Goal: Information Seeking & Learning: Check status

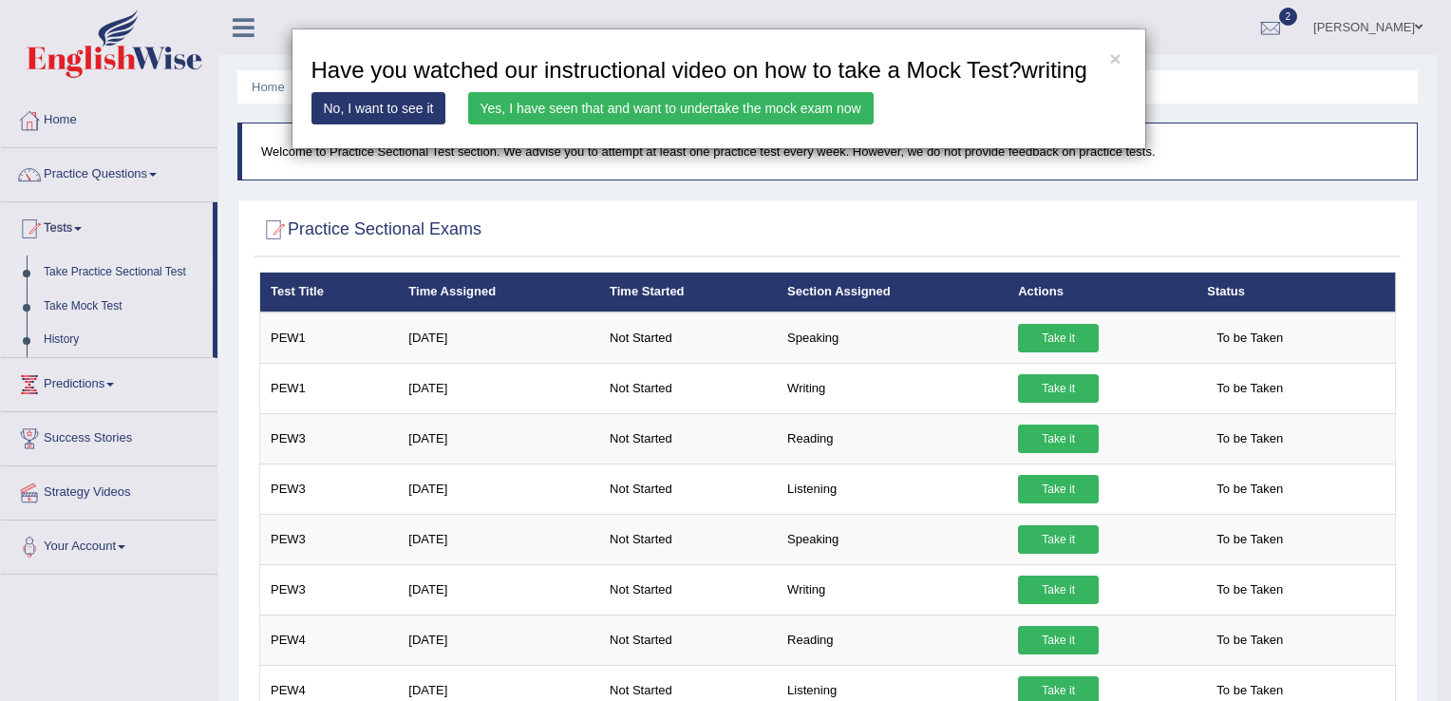
click at [516, 118] on link "Yes, I have seen that and want to undertake the mock exam now" at bounding box center [670, 108] width 405 height 32
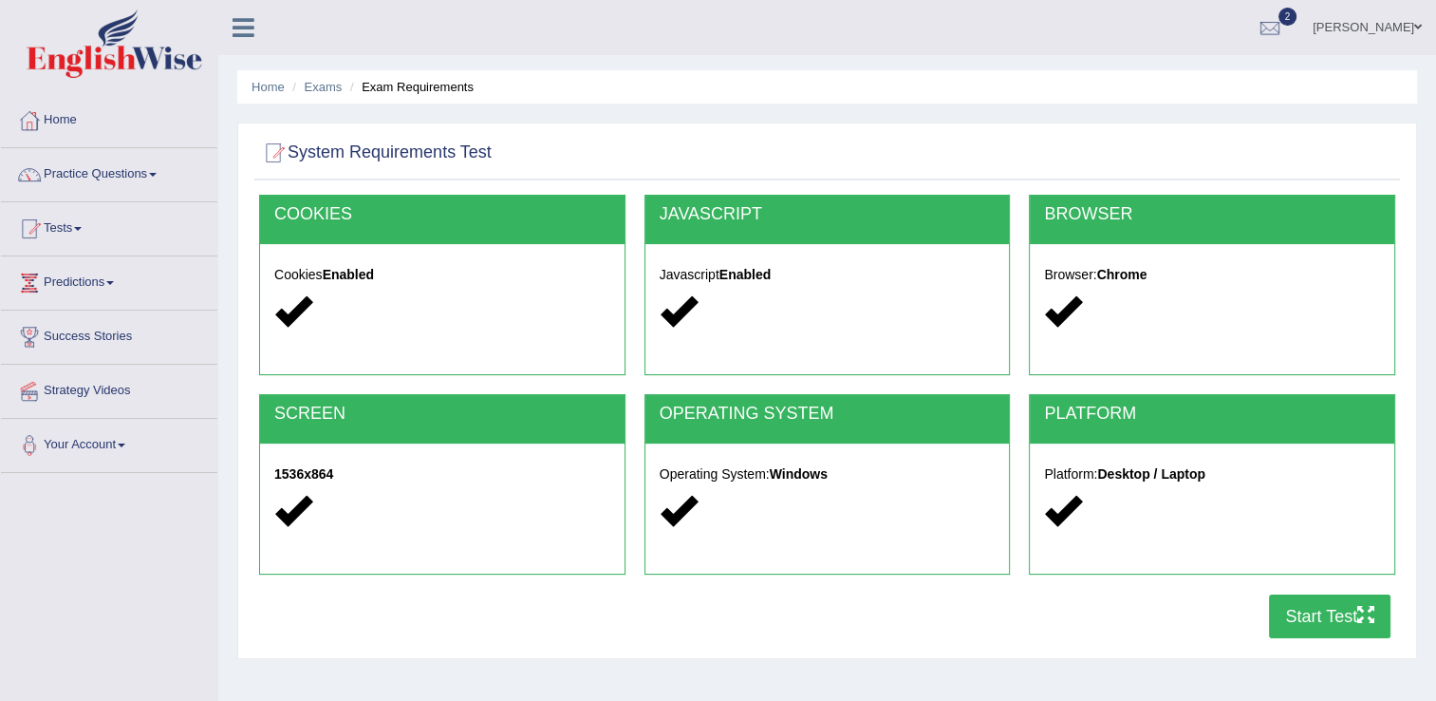
click at [1299, 609] on button "Start Test" at bounding box center [1330, 616] width 122 height 44
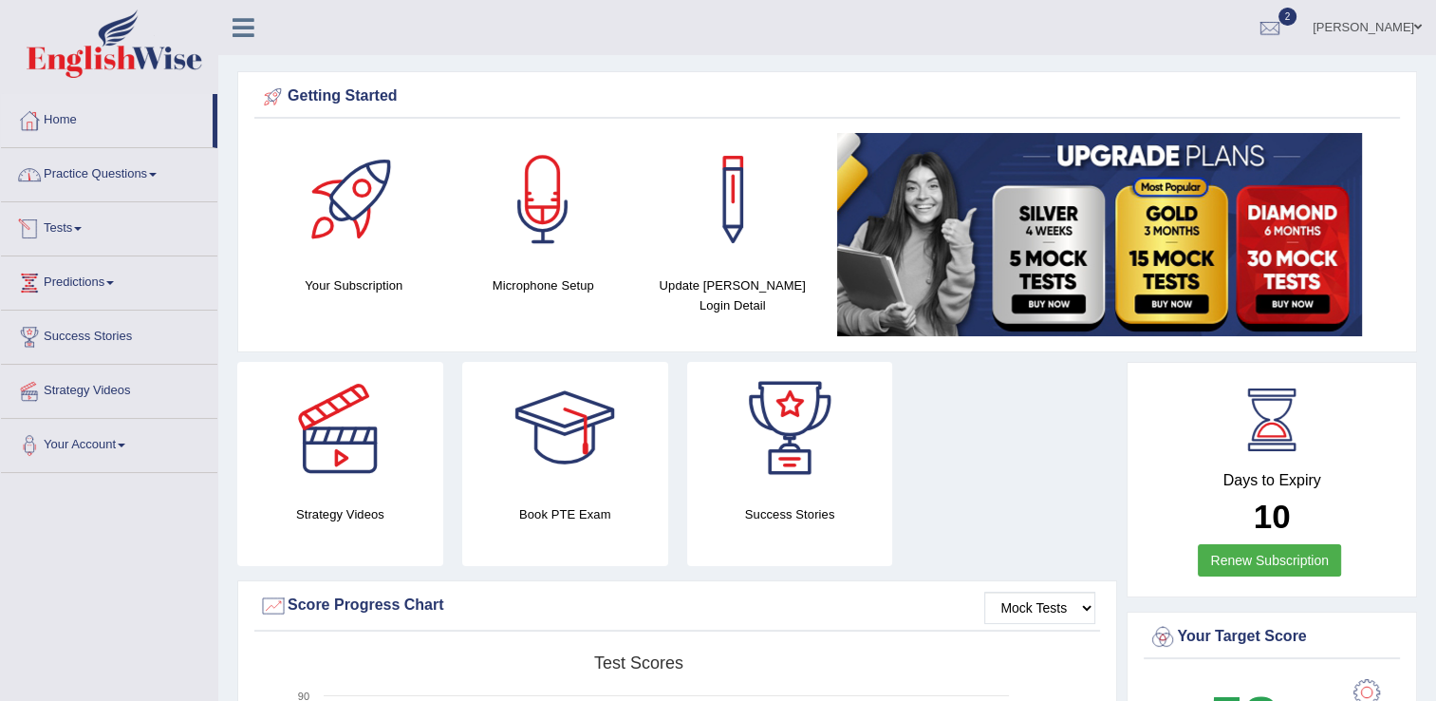
click at [72, 224] on link "Tests" at bounding box center [109, 225] width 216 height 47
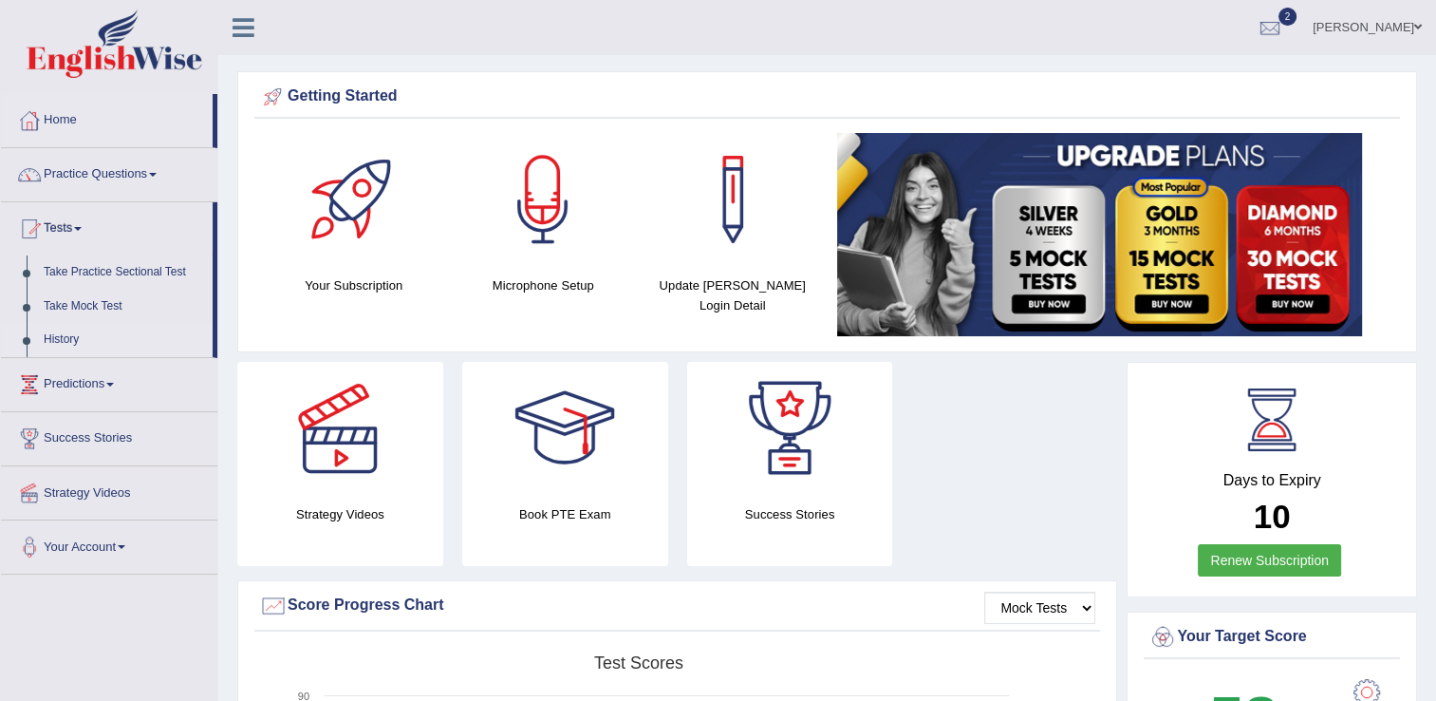
click at [63, 344] on link "History" at bounding box center [124, 340] width 178 height 34
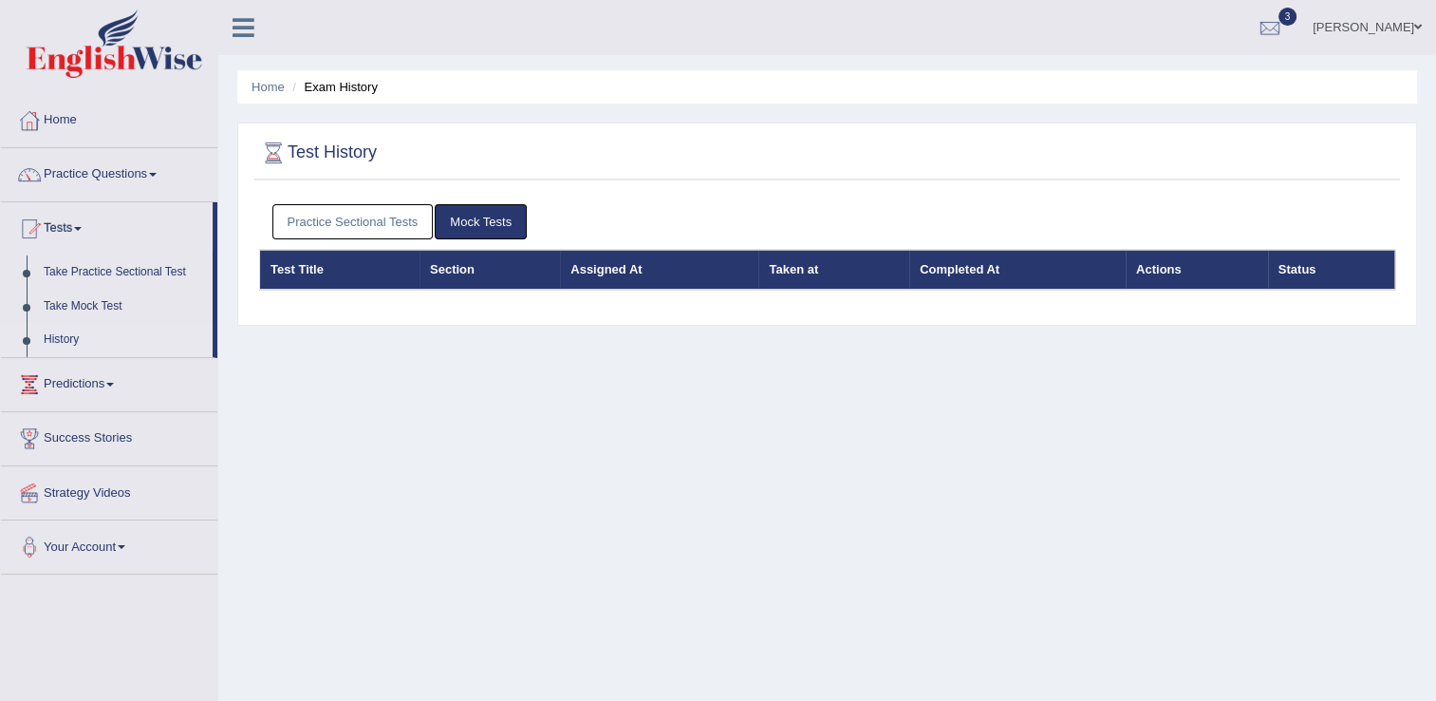
click at [344, 231] on link "Practice Sectional Tests" at bounding box center [352, 221] width 161 height 35
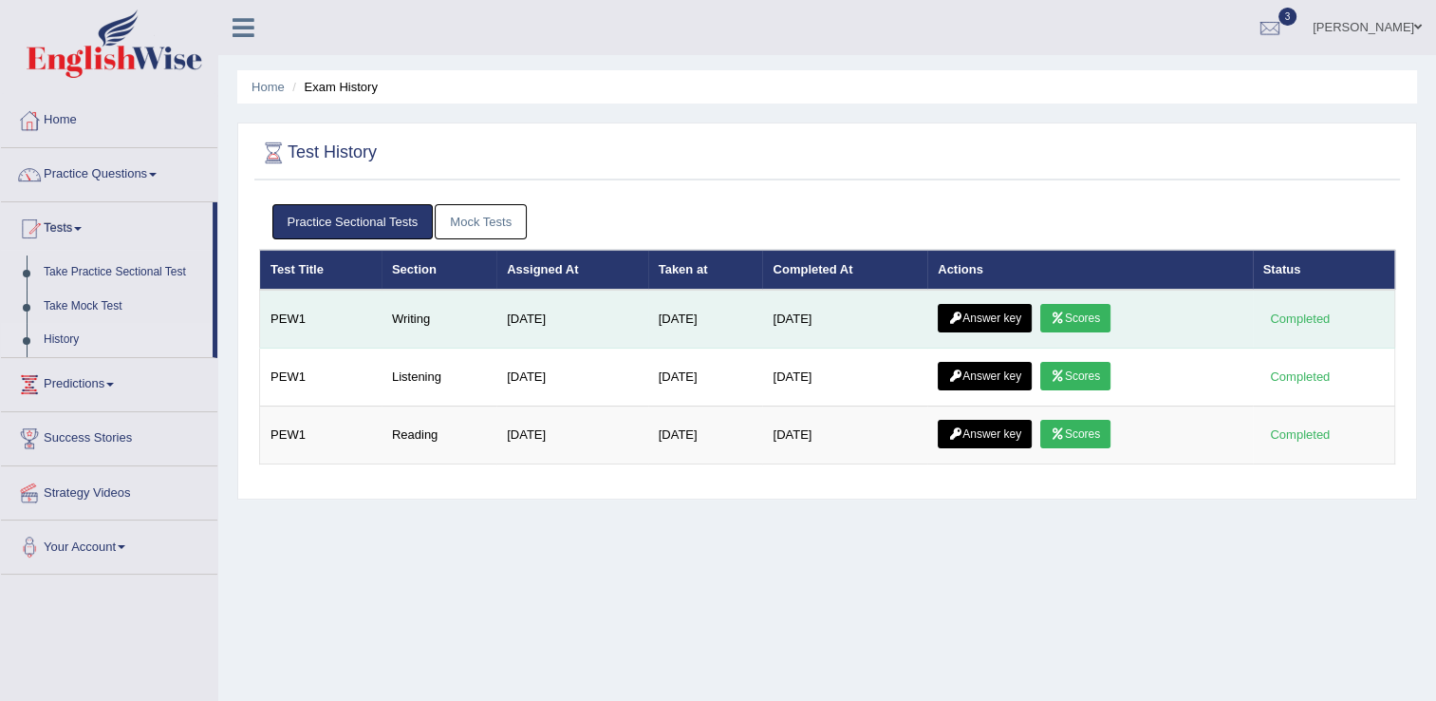
click at [1097, 308] on link "Scores" at bounding box center [1076, 318] width 70 height 28
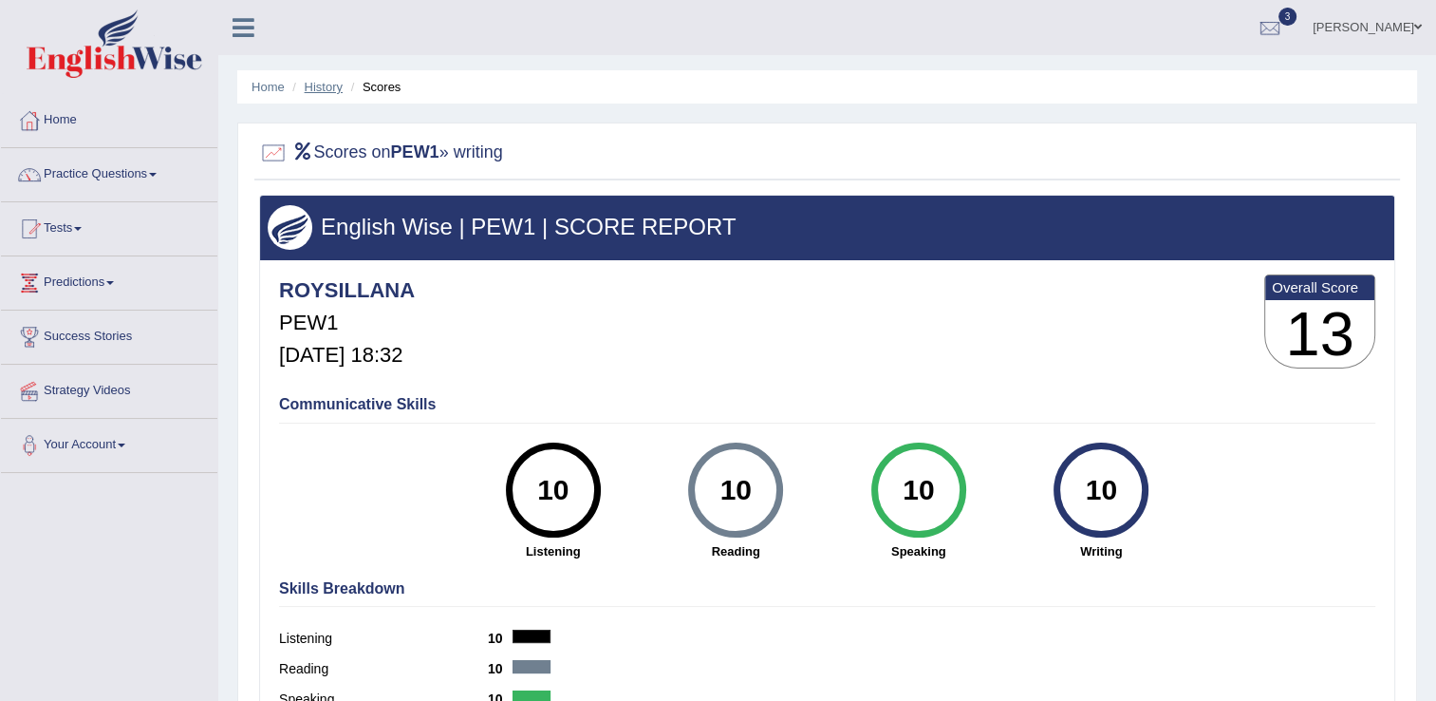
click at [328, 84] on link "History" at bounding box center [324, 87] width 38 height 14
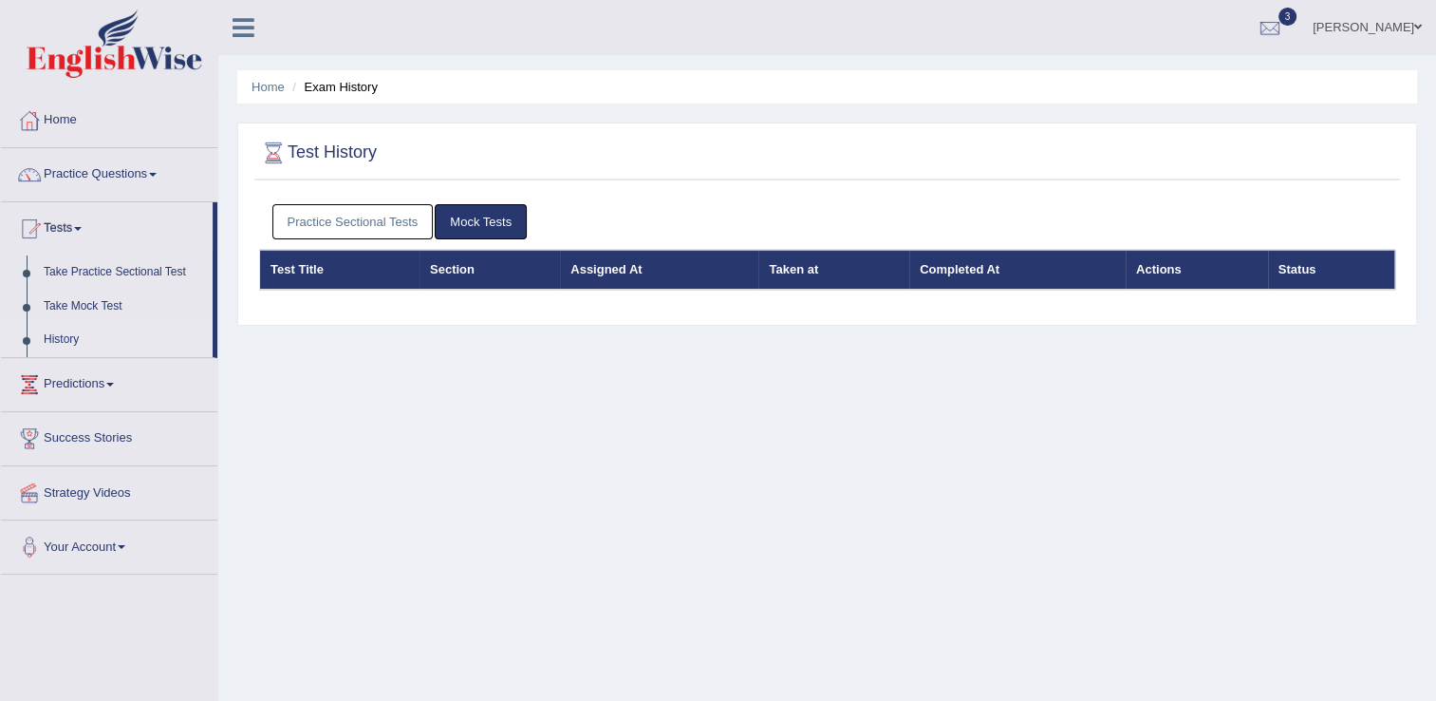
click at [380, 221] on link "Practice Sectional Tests" at bounding box center [352, 221] width 161 height 35
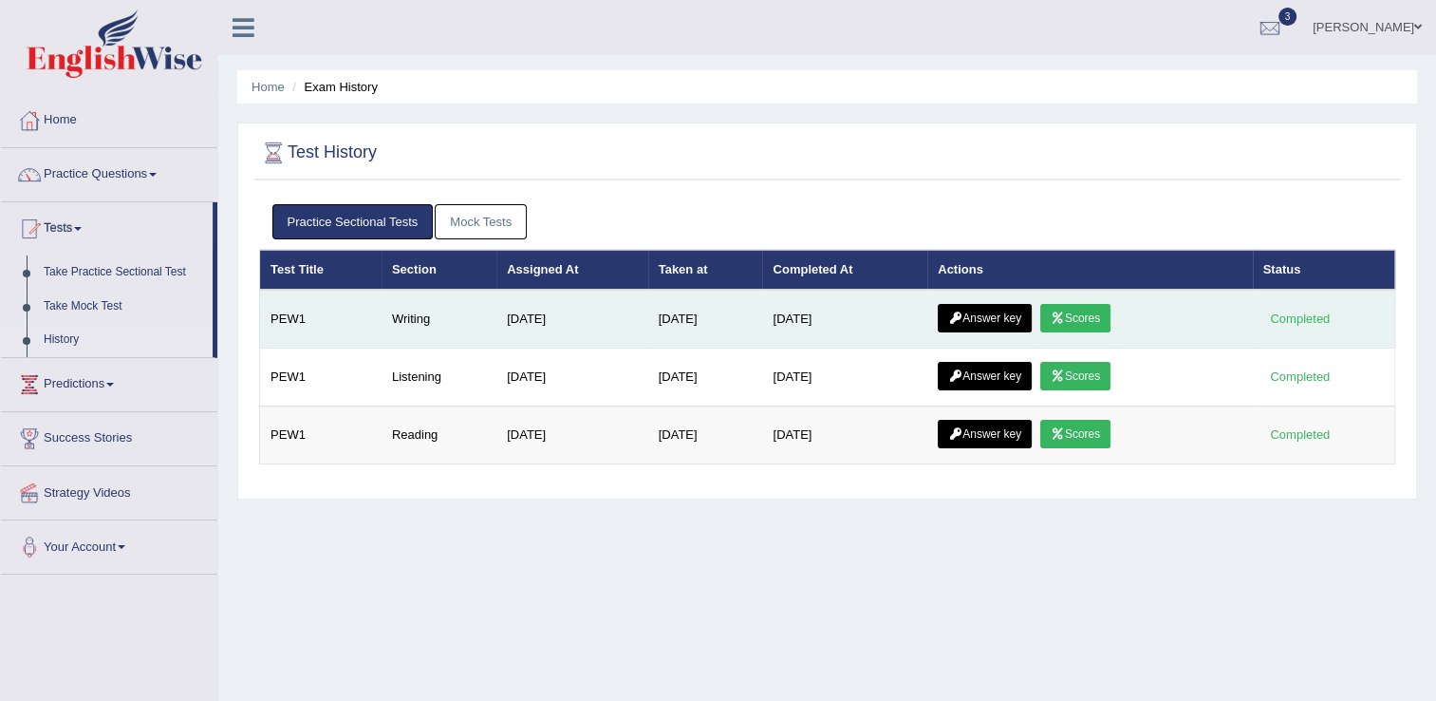
click at [969, 328] on link "Answer key" at bounding box center [985, 318] width 94 height 28
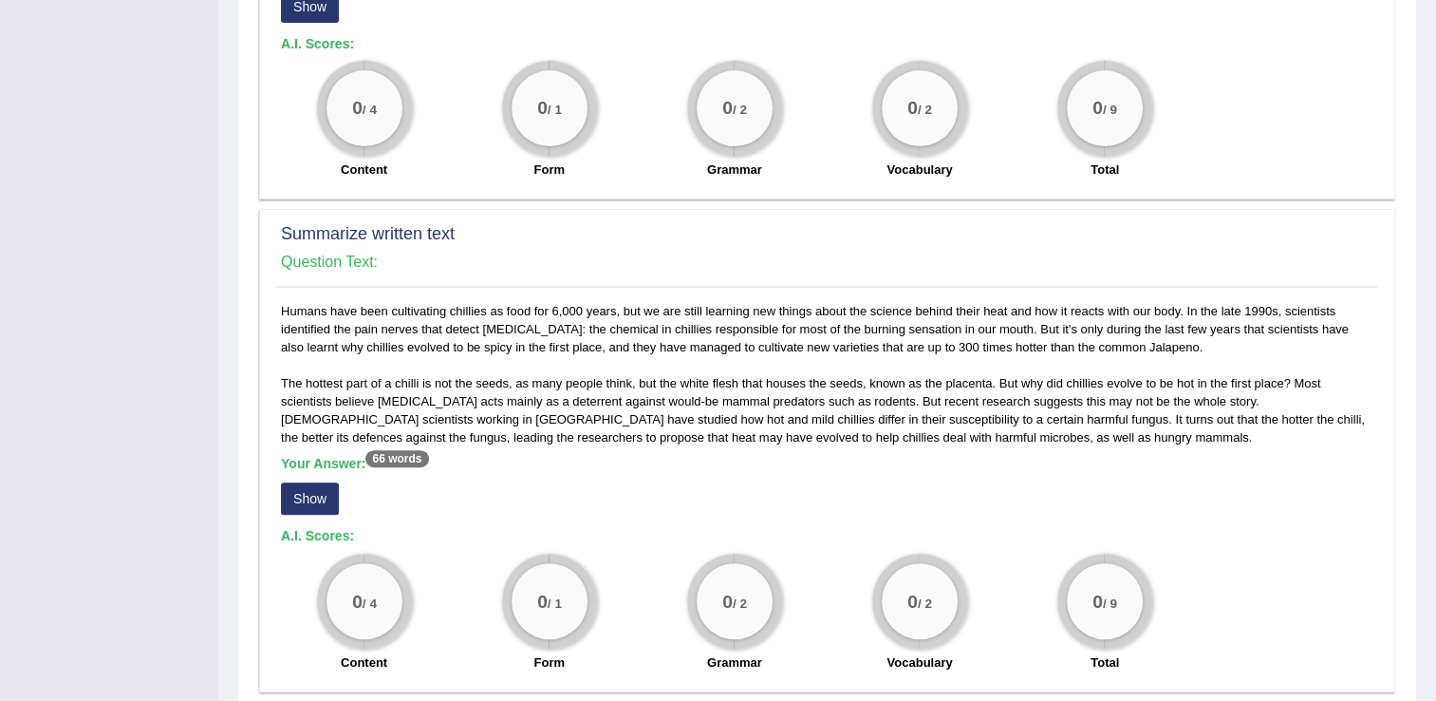
scroll to position [612, 0]
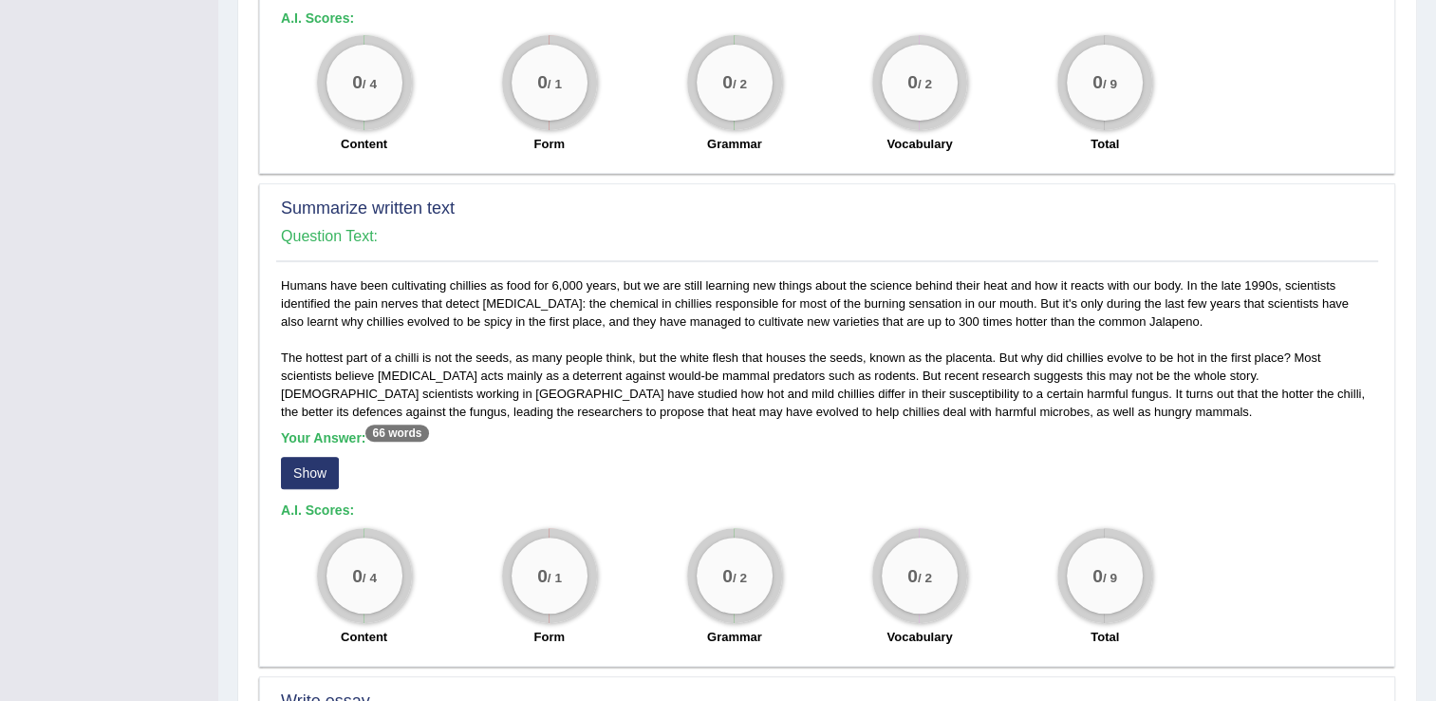
click at [311, 466] on button "Show" at bounding box center [310, 473] width 58 height 32
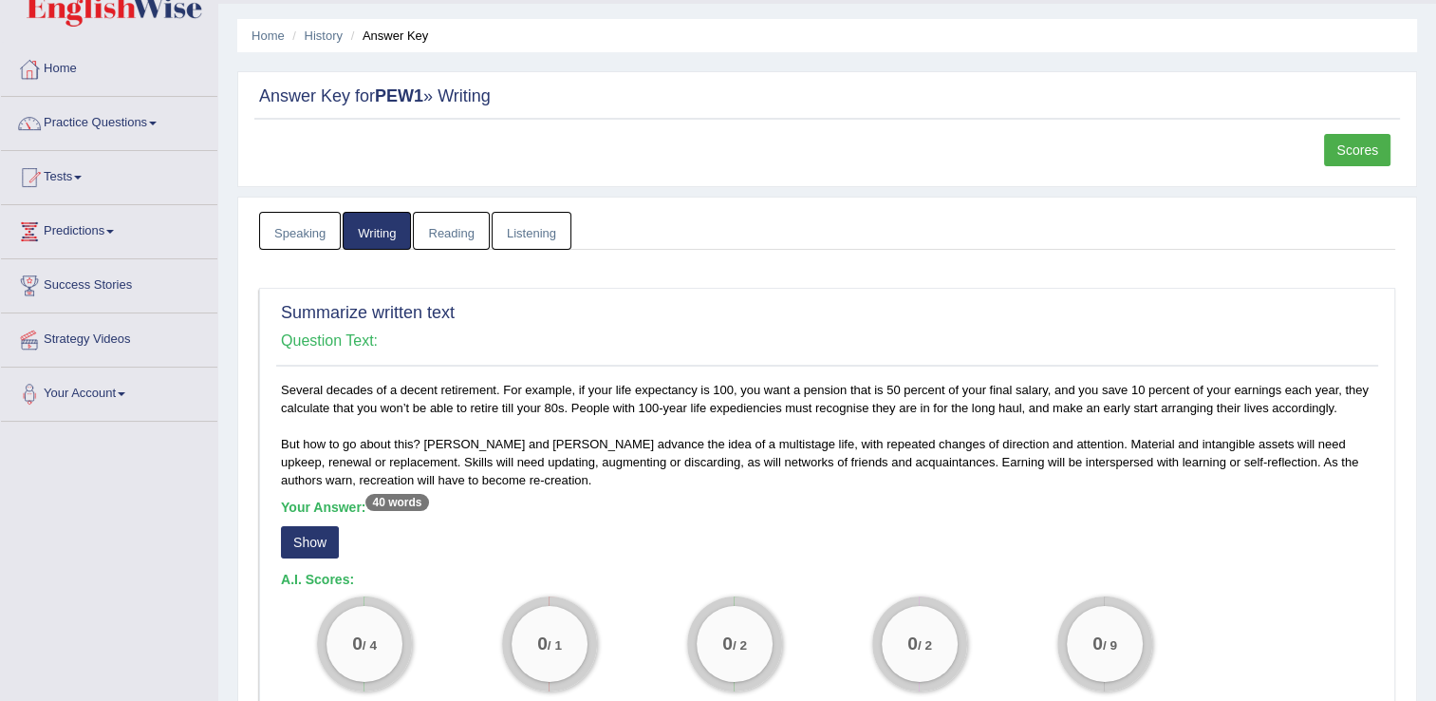
scroll to position [0, 0]
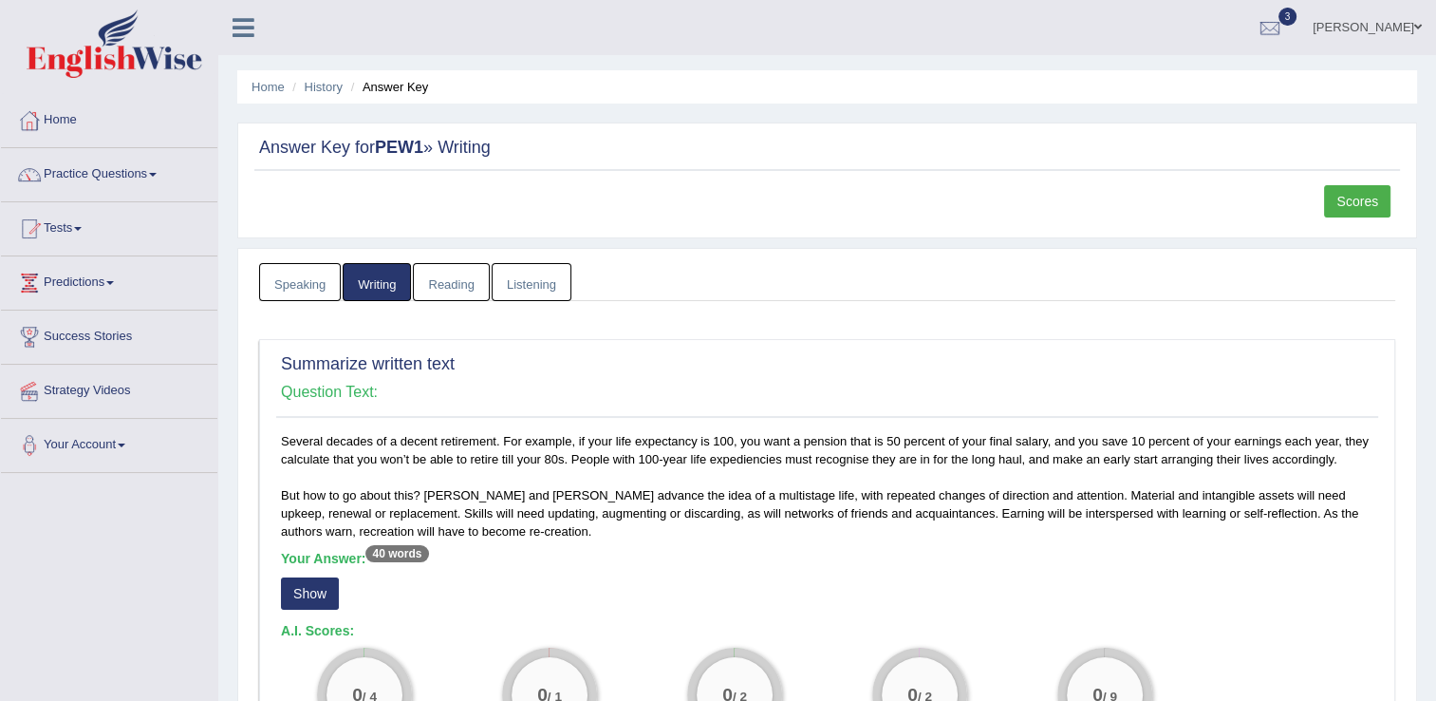
click at [306, 602] on button "Show" at bounding box center [310, 593] width 58 height 32
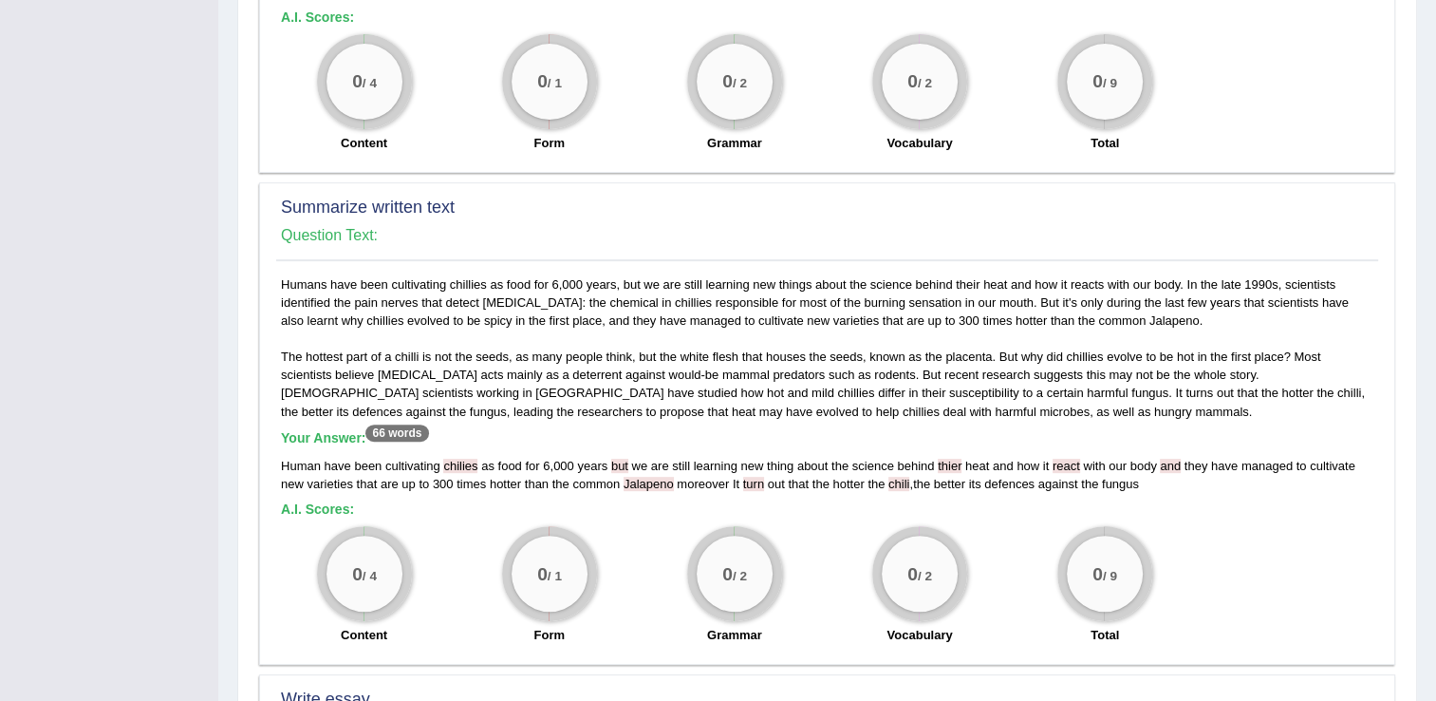
scroll to position [1168, 0]
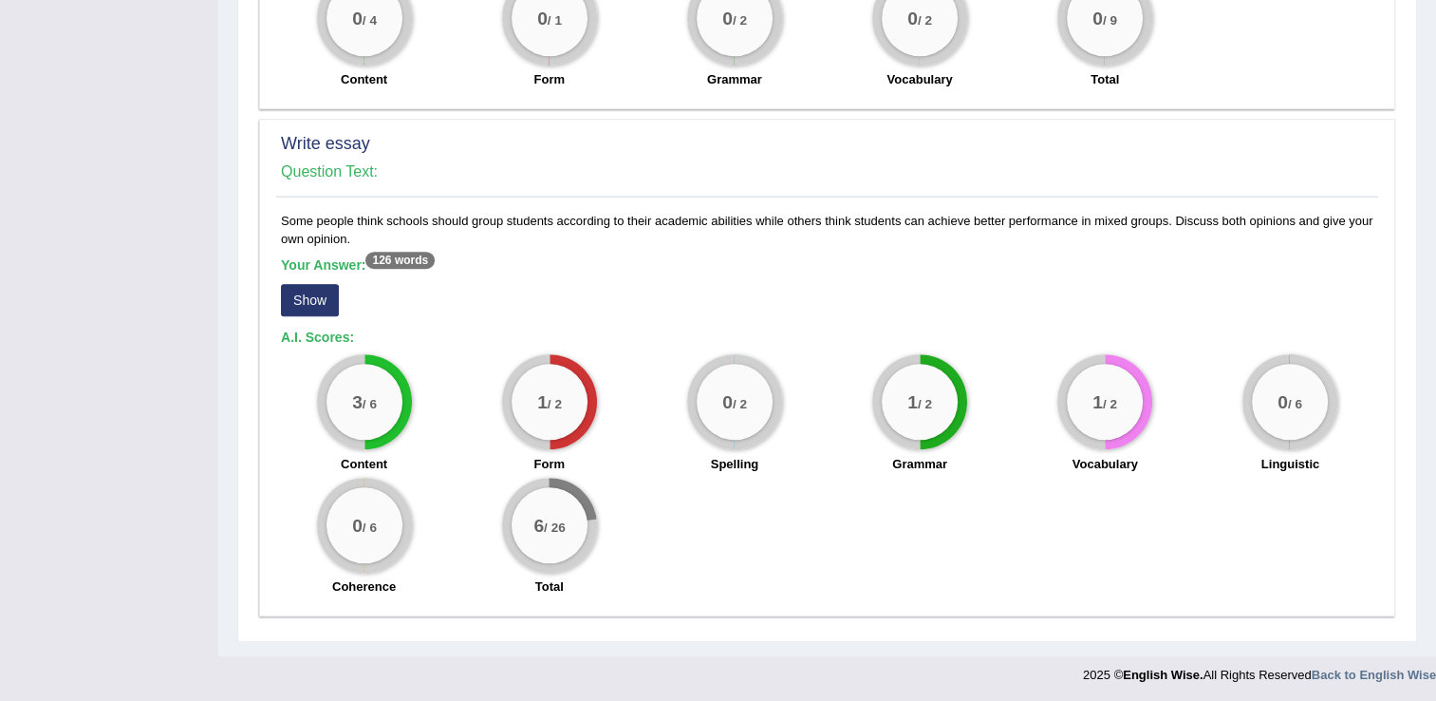
click at [311, 292] on button "Show" at bounding box center [310, 300] width 58 height 32
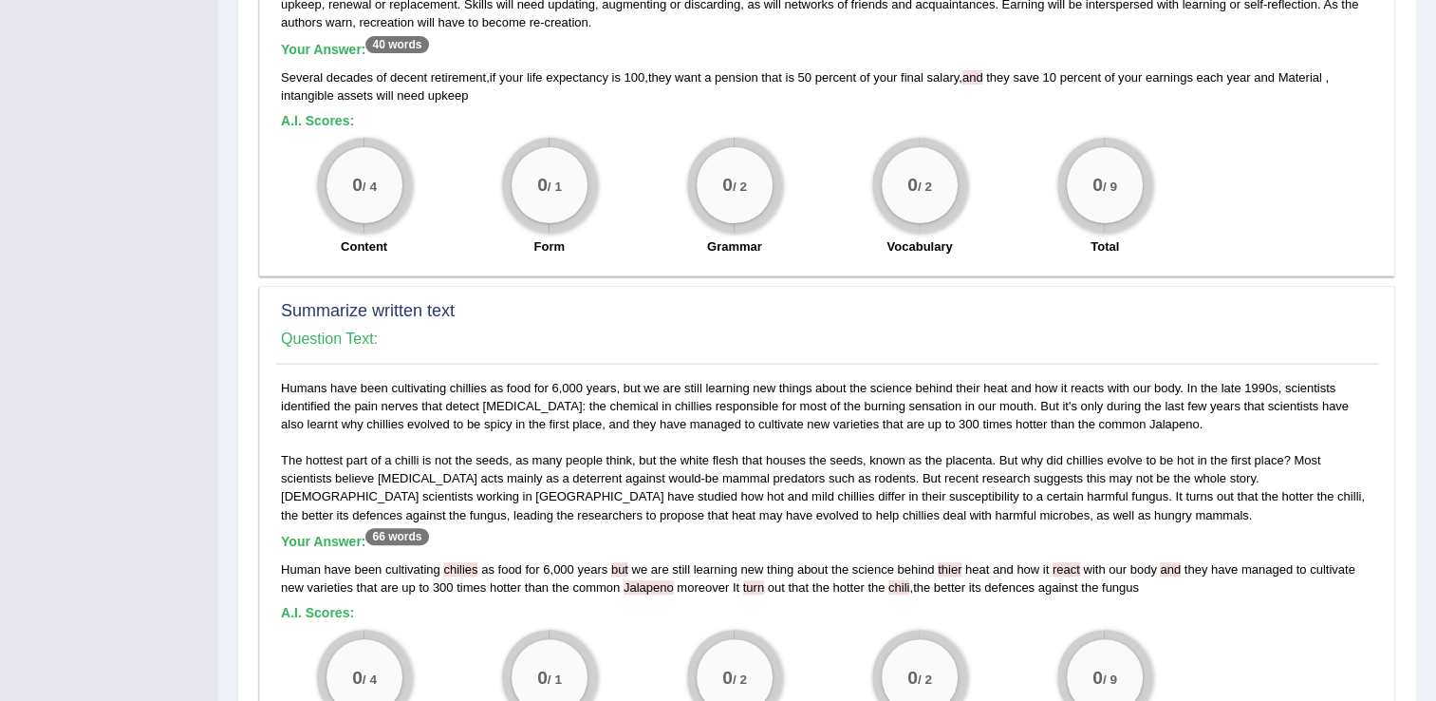
scroll to position [0, 0]
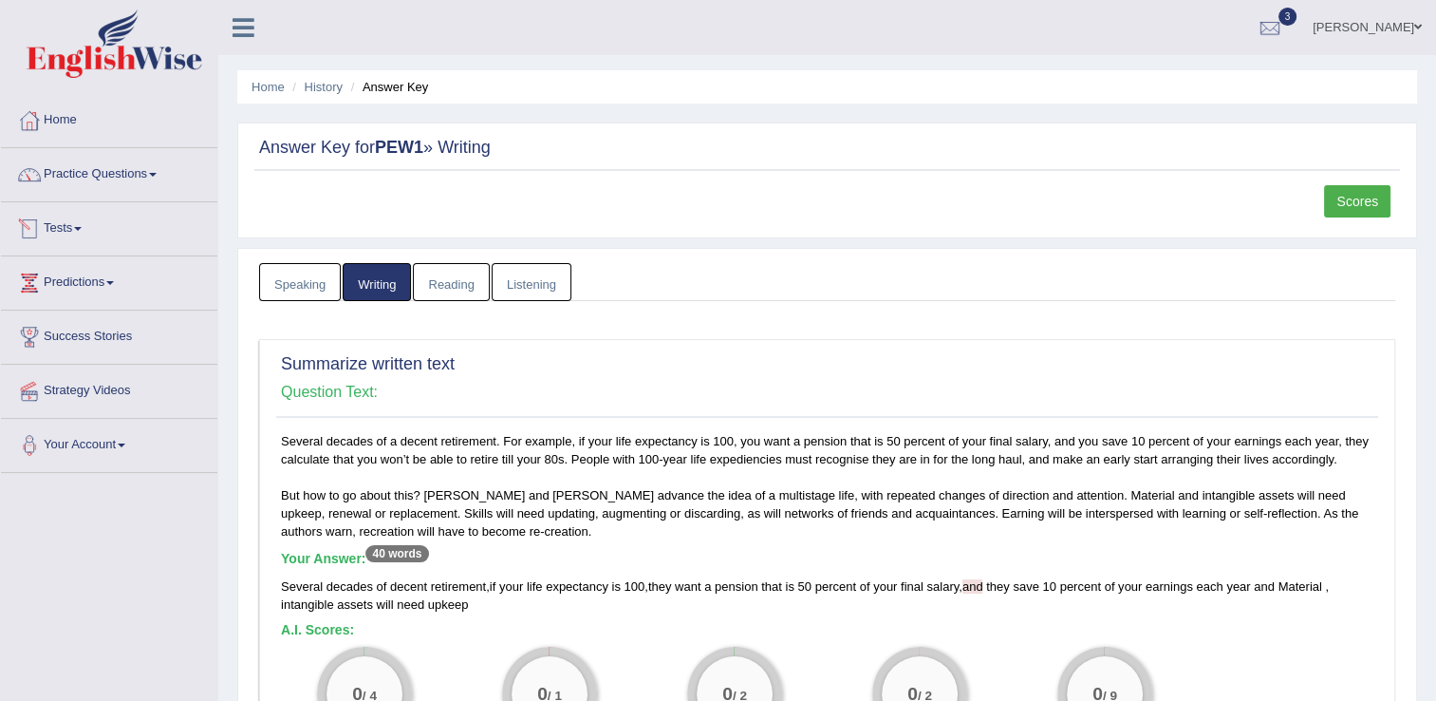
click at [76, 229] on link "Tests" at bounding box center [109, 225] width 216 height 47
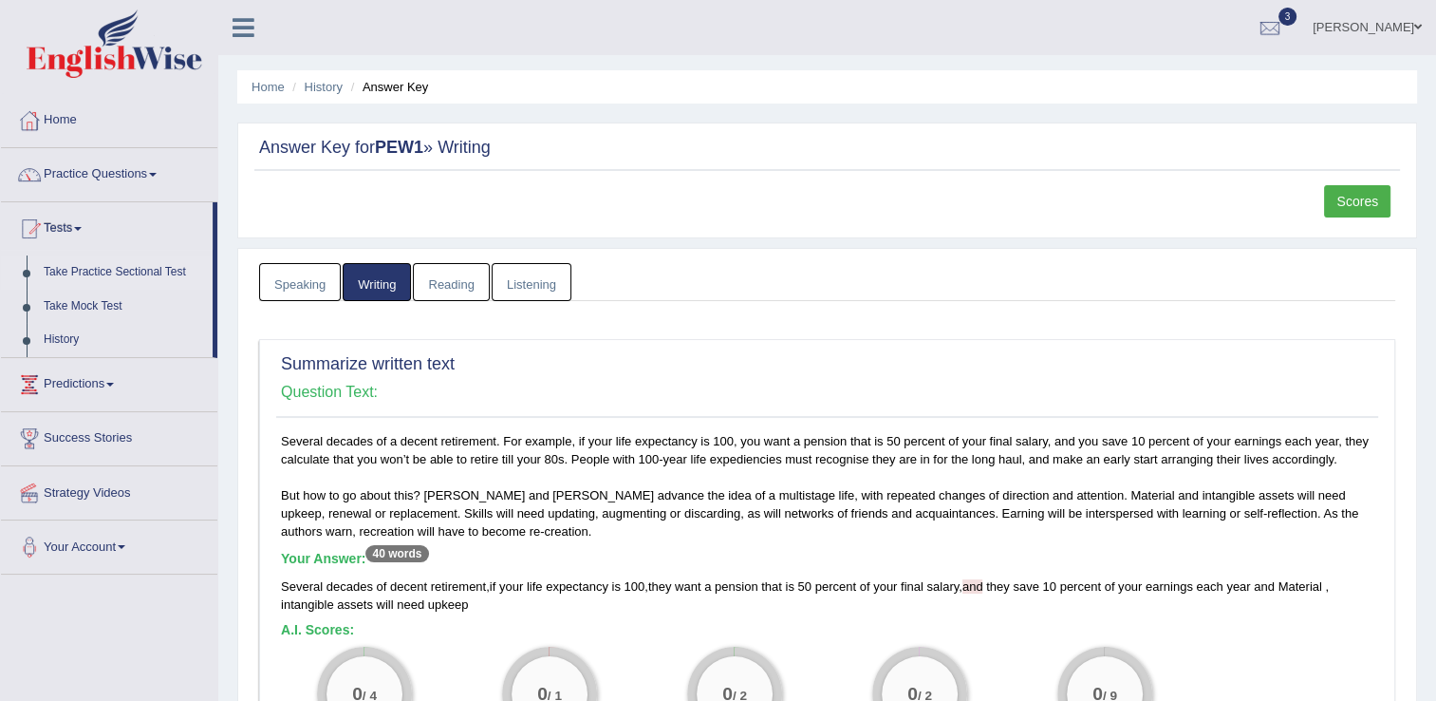
click at [76, 275] on link "Take Practice Sectional Test" at bounding box center [124, 272] width 178 height 34
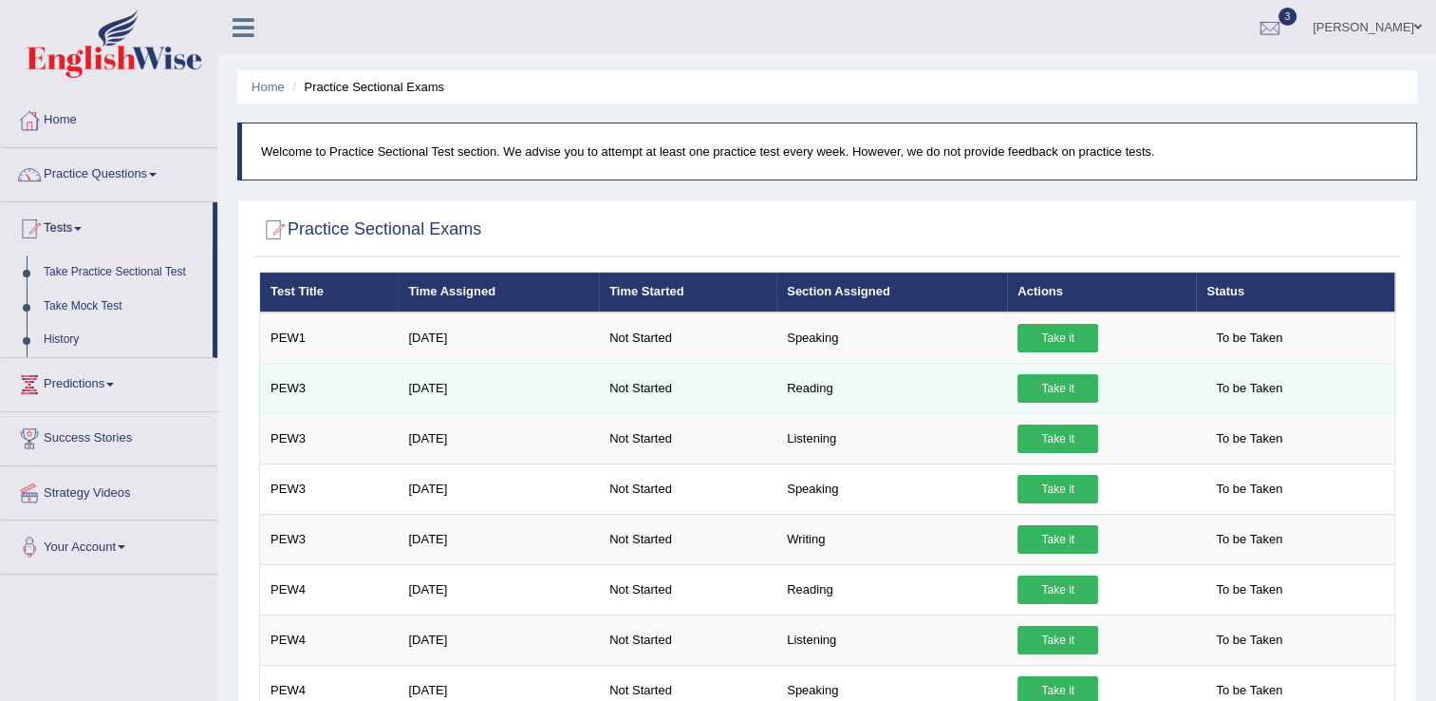
click at [1063, 390] on link "Take it" at bounding box center [1058, 388] width 81 height 28
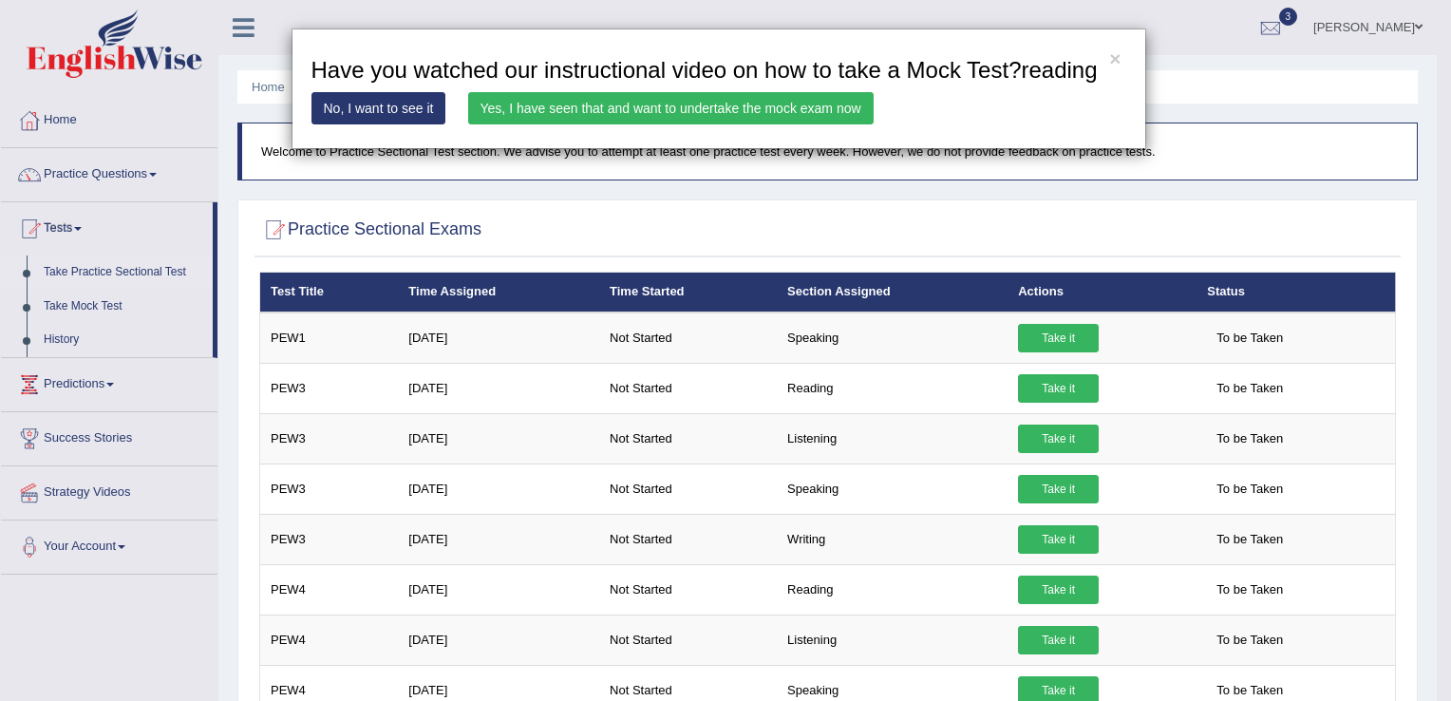
click at [818, 112] on link "Yes, I have seen that and want to undertake the mock exam now" at bounding box center [670, 108] width 405 height 32
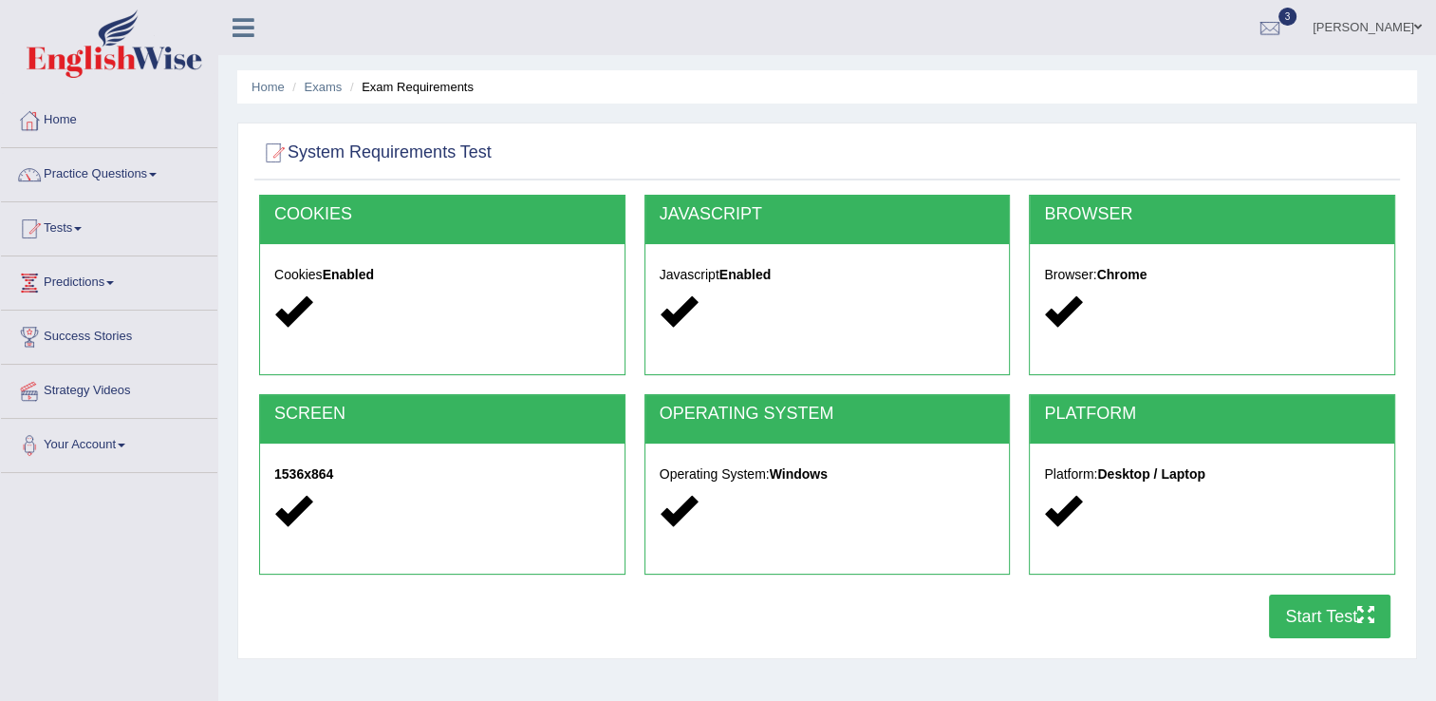
click at [1284, 634] on button "Start Test" at bounding box center [1330, 616] width 122 height 44
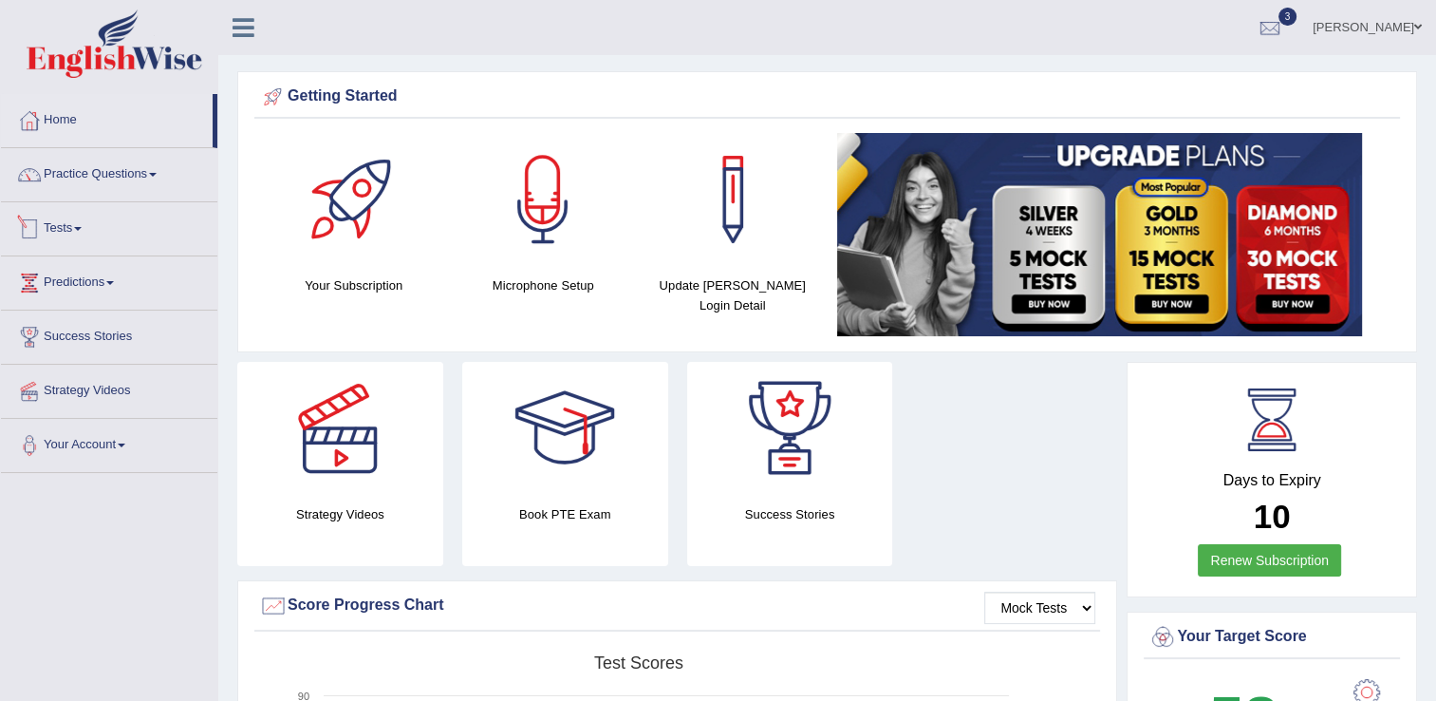
click at [63, 229] on link "Tests" at bounding box center [109, 225] width 216 height 47
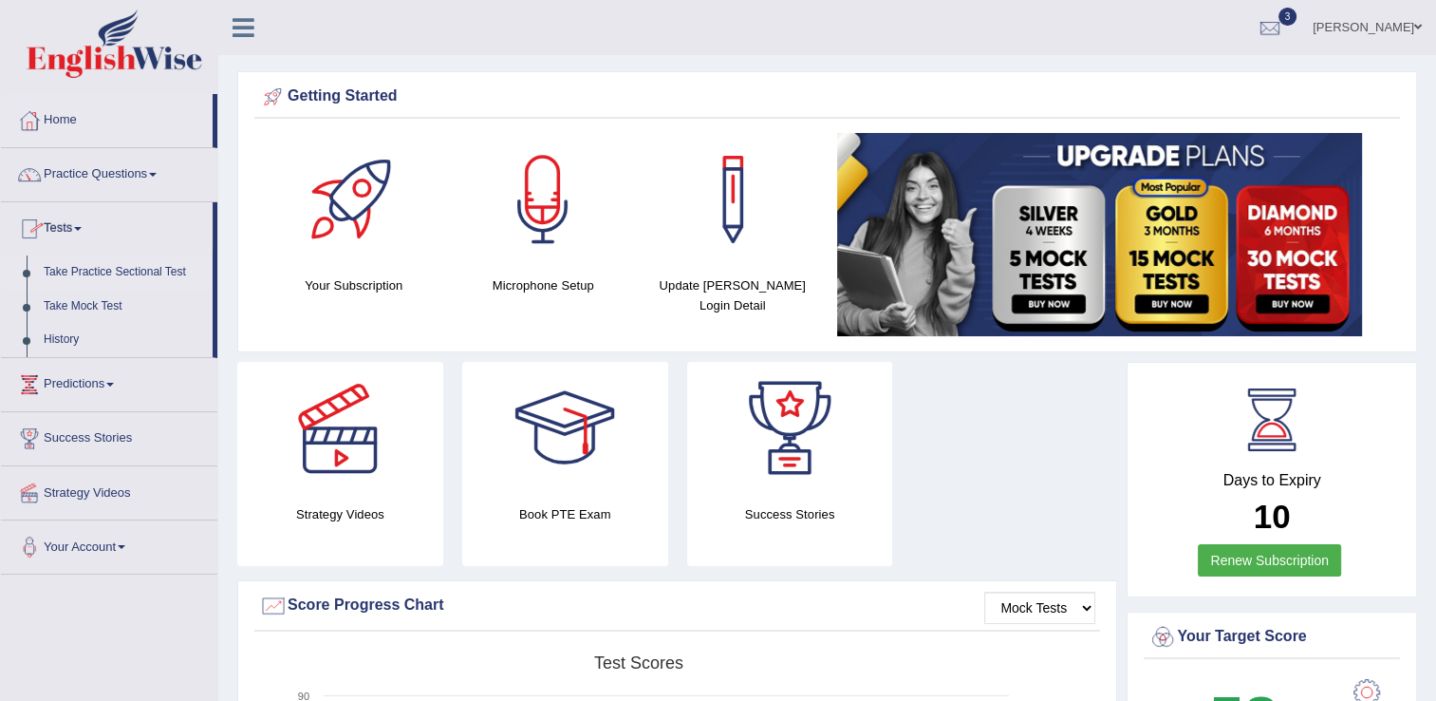
click at [122, 272] on link "Take Practice Sectional Test" at bounding box center [124, 272] width 178 height 34
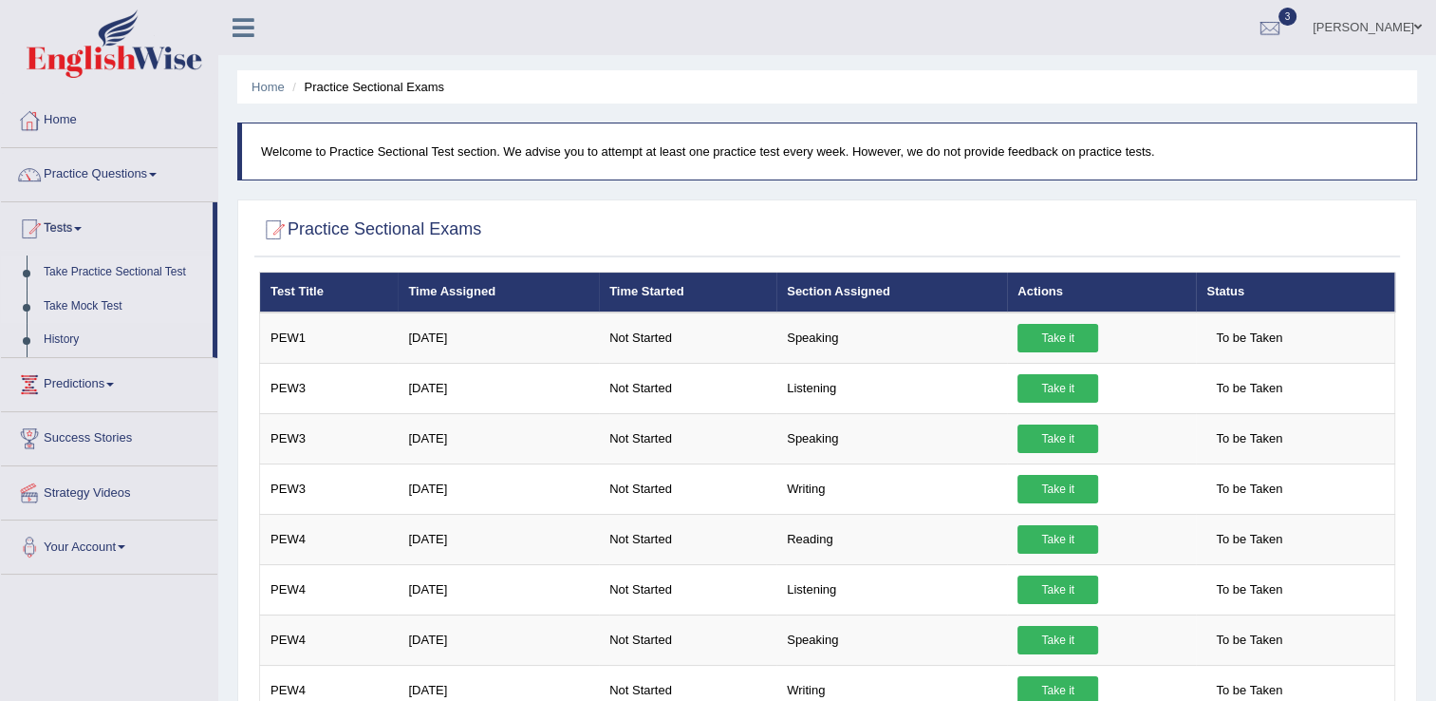
click at [87, 304] on link "Take Mock Test" at bounding box center [124, 307] width 178 height 34
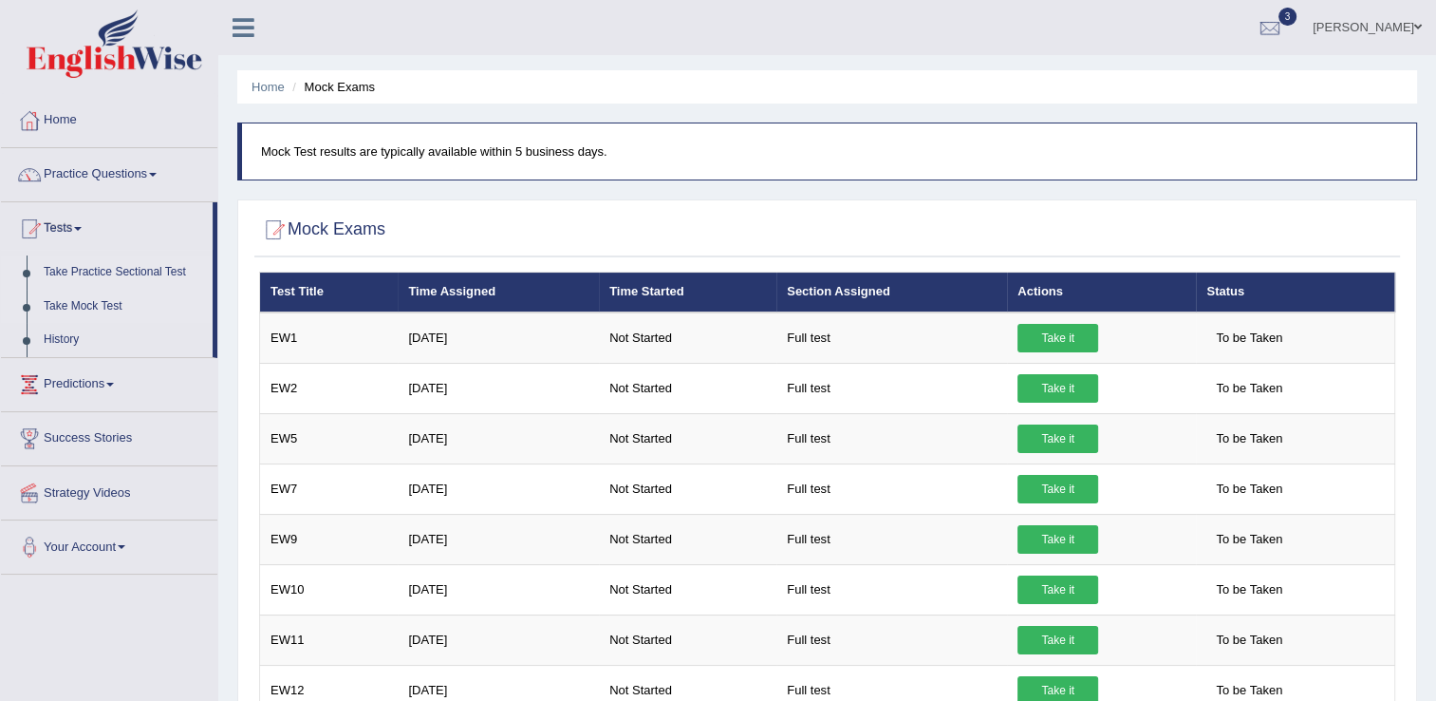
click at [141, 268] on link "Take Practice Sectional Test" at bounding box center [124, 272] width 178 height 34
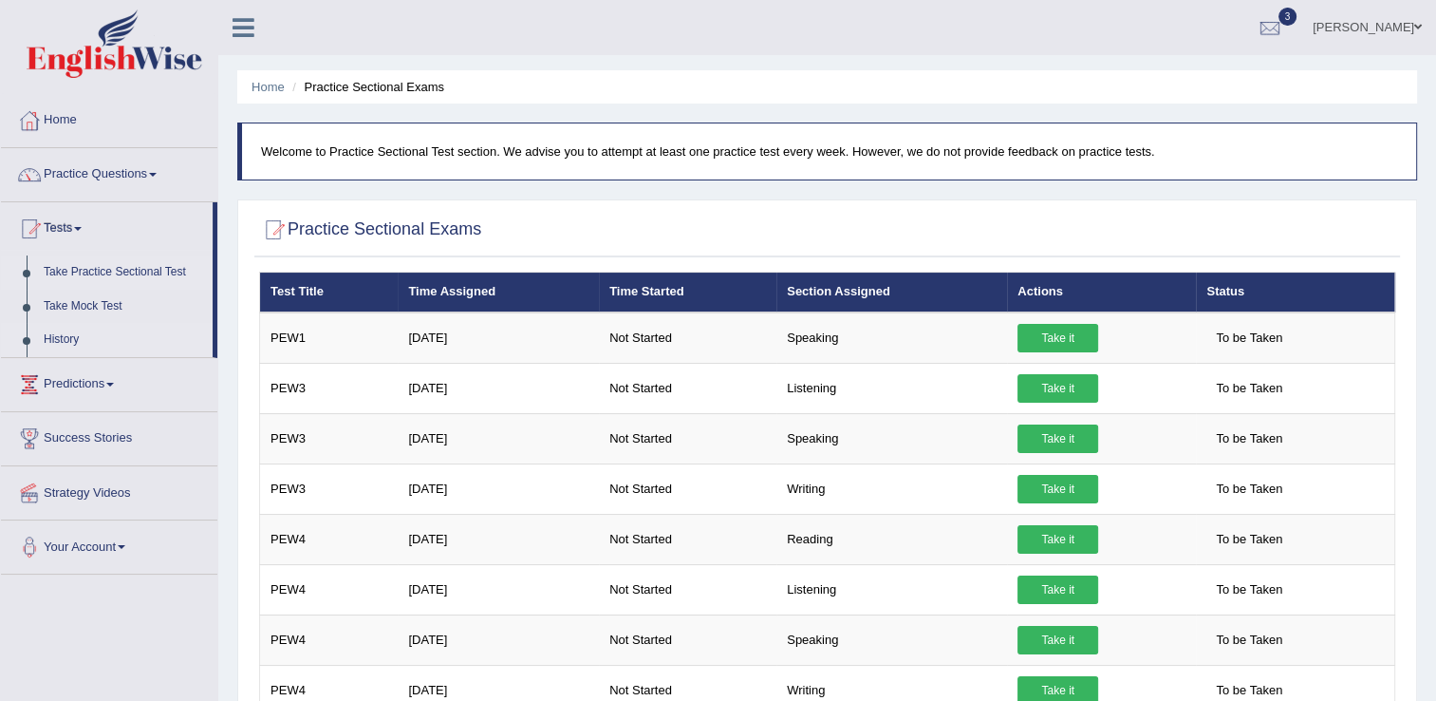
click at [66, 336] on link "History" at bounding box center [124, 340] width 178 height 34
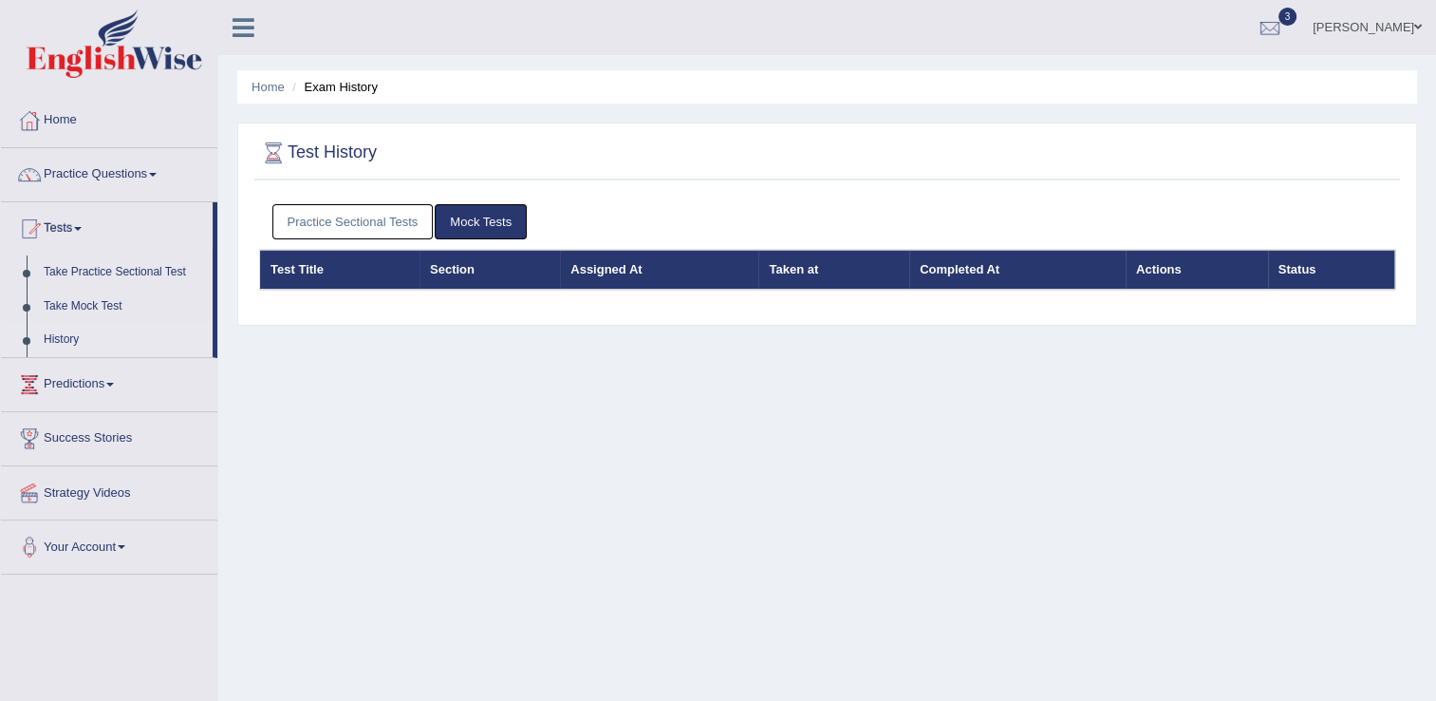
click at [471, 220] on link "Mock Tests" at bounding box center [481, 221] width 92 height 35
click at [367, 210] on link "Practice Sectional Tests" at bounding box center [352, 221] width 161 height 35
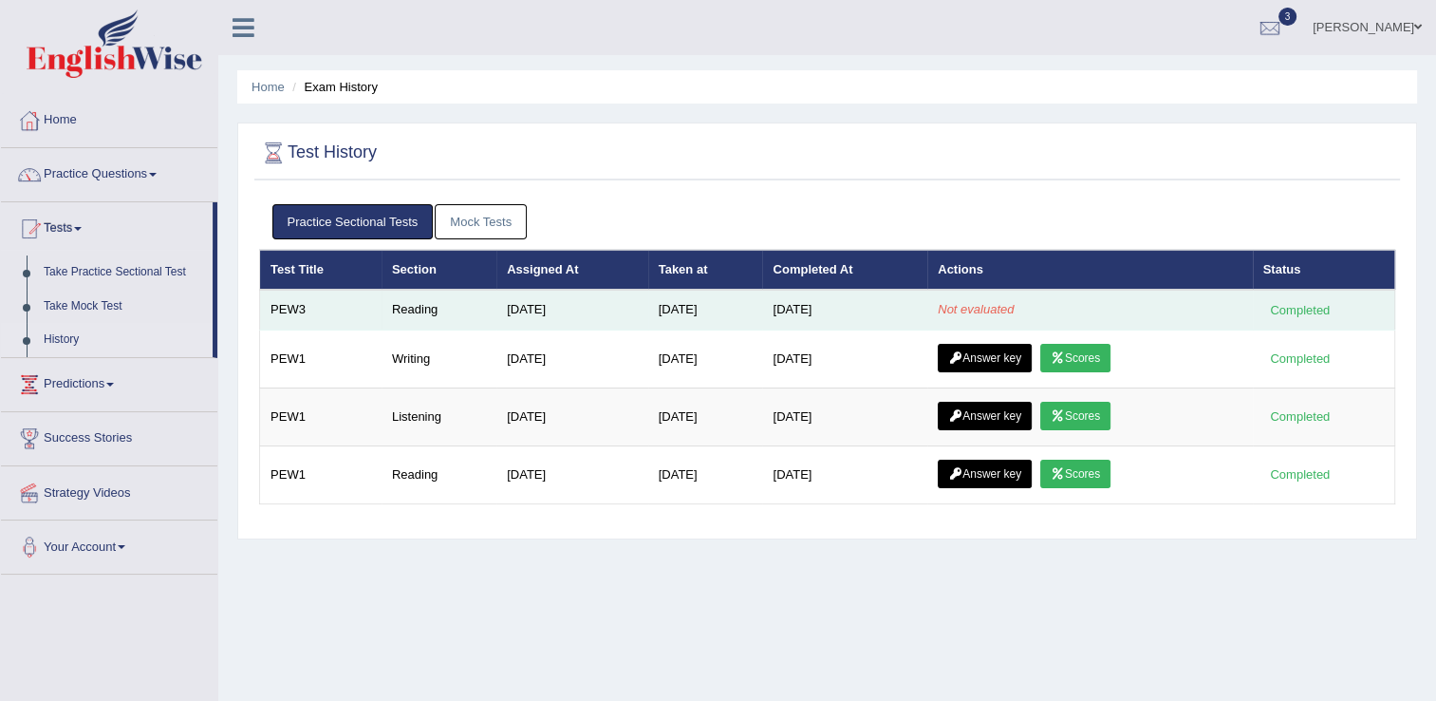
click at [406, 308] on td "Reading" at bounding box center [439, 310] width 115 height 40
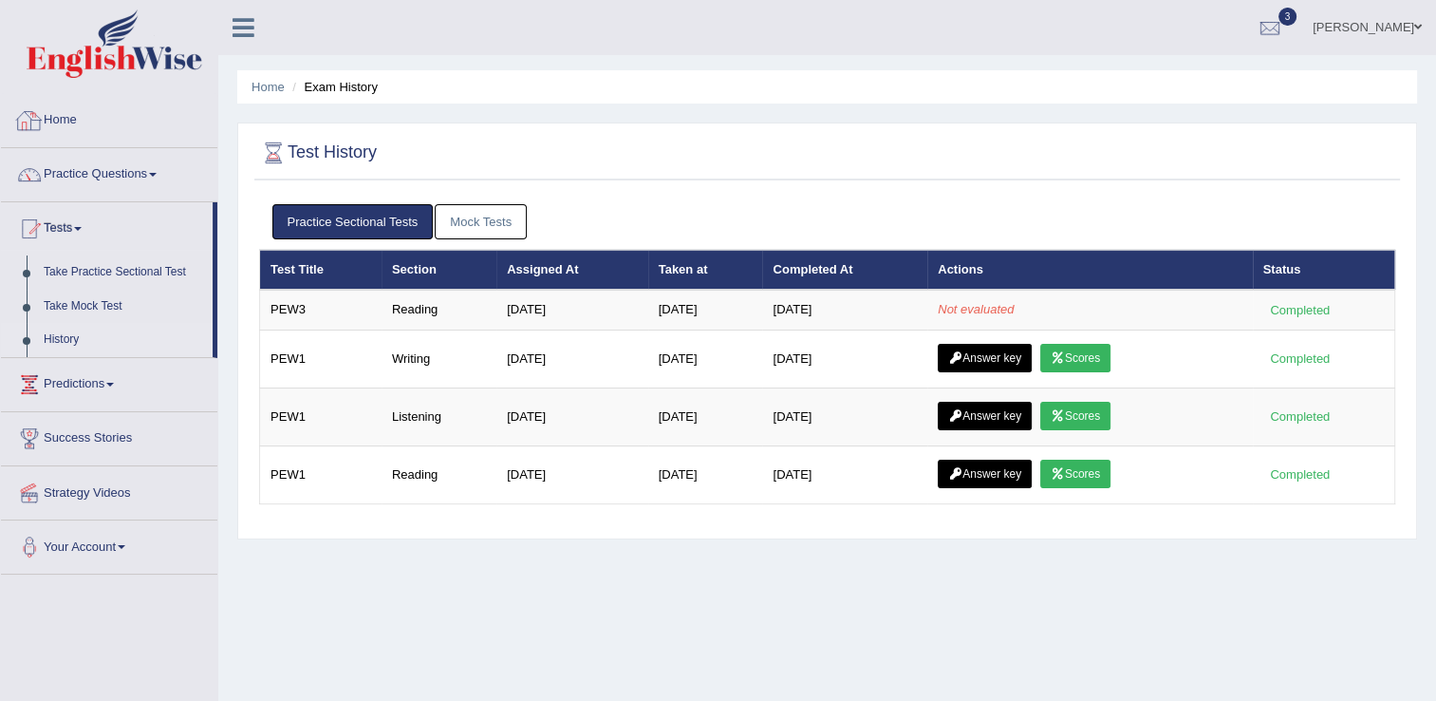
click at [71, 129] on link "Home" at bounding box center [109, 117] width 216 height 47
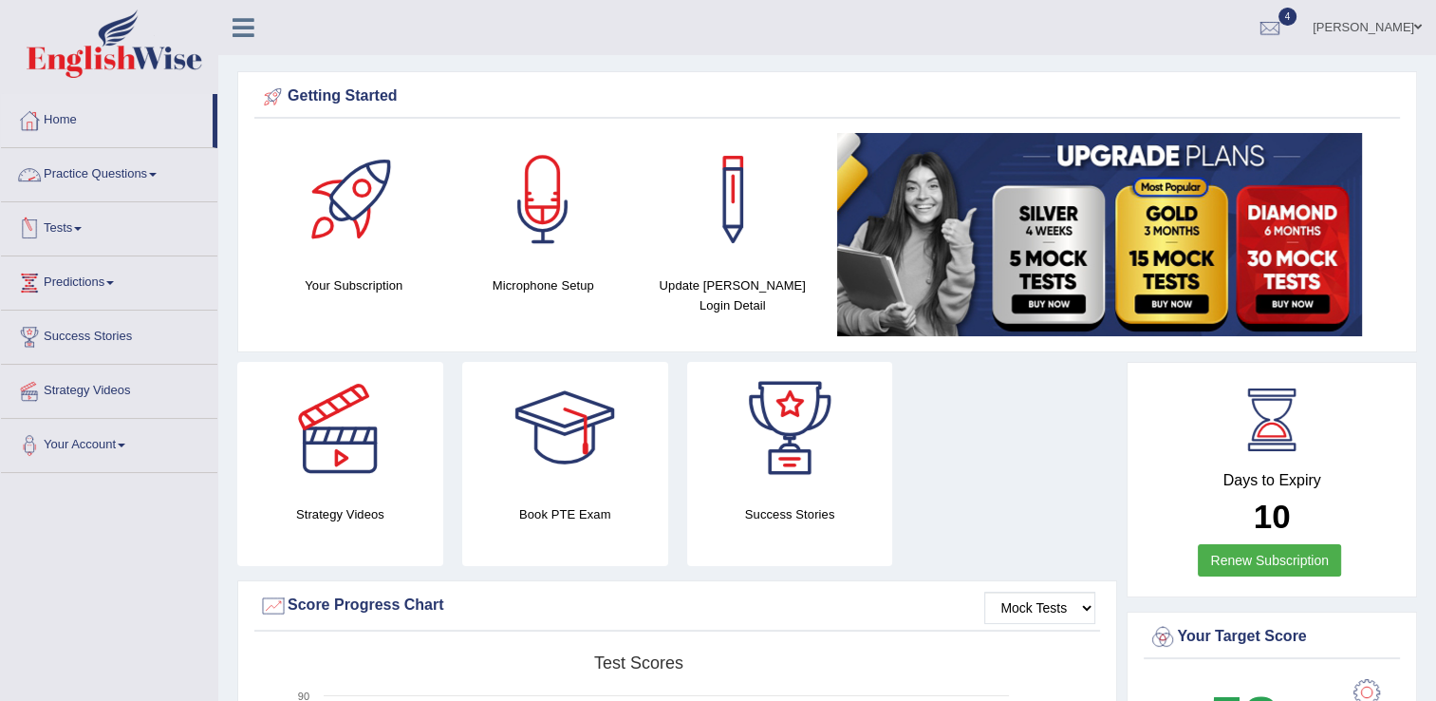
click at [70, 230] on link "Tests" at bounding box center [109, 225] width 216 height 47
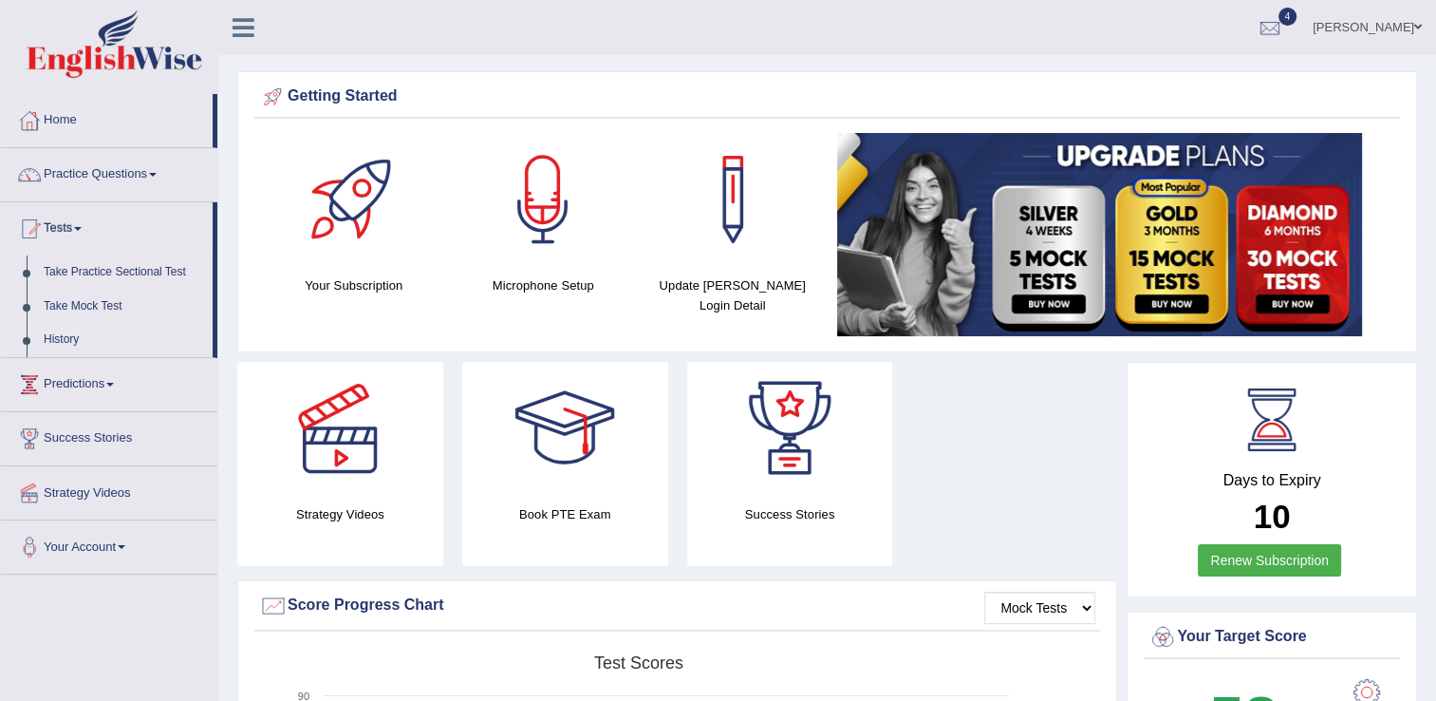
click at [66, 337] on link "History" at bounding box center [124, 340] width 178 height 34
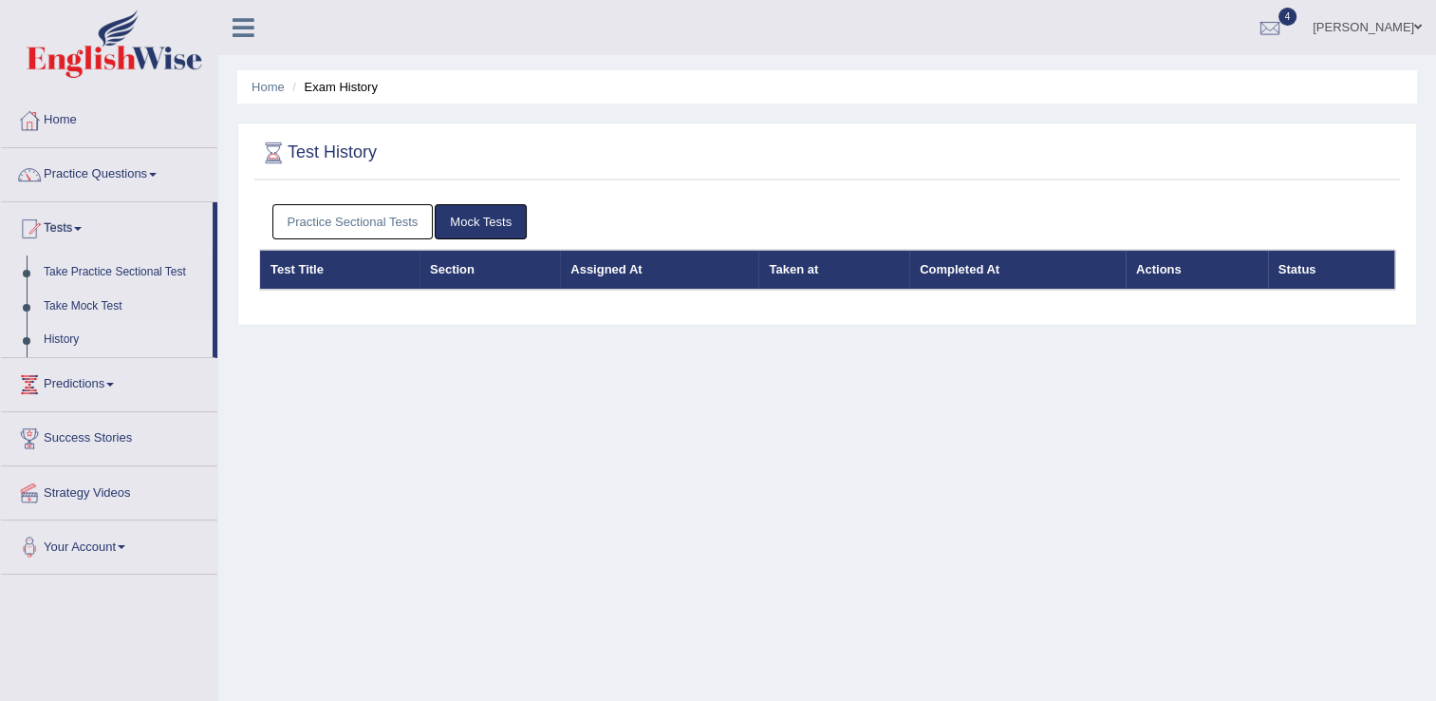
click at [387, 215] on link "Practice Sectional Tests" at bounding box center [352, 221] width 161 height 35
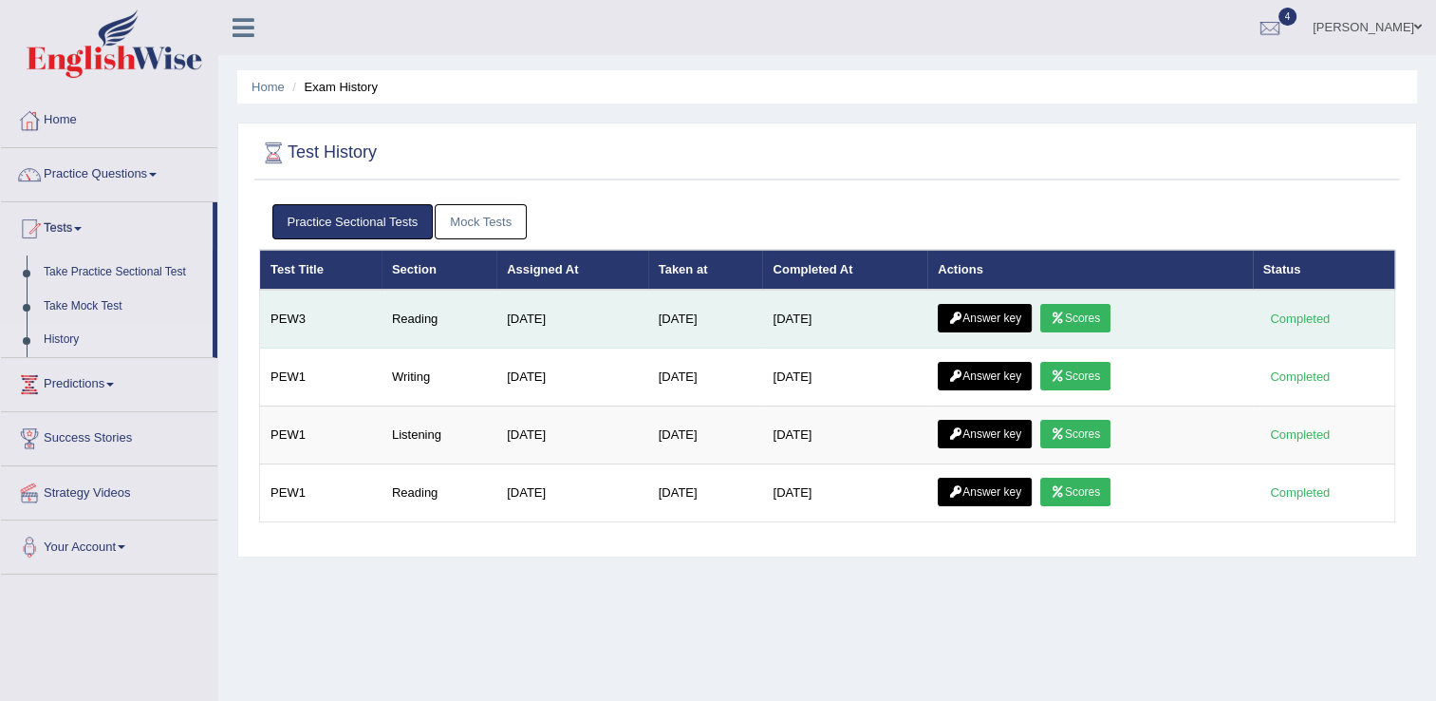
click at [1089, 318] on link "Scores" at bounding box center [1076, 318] width 70 height 28
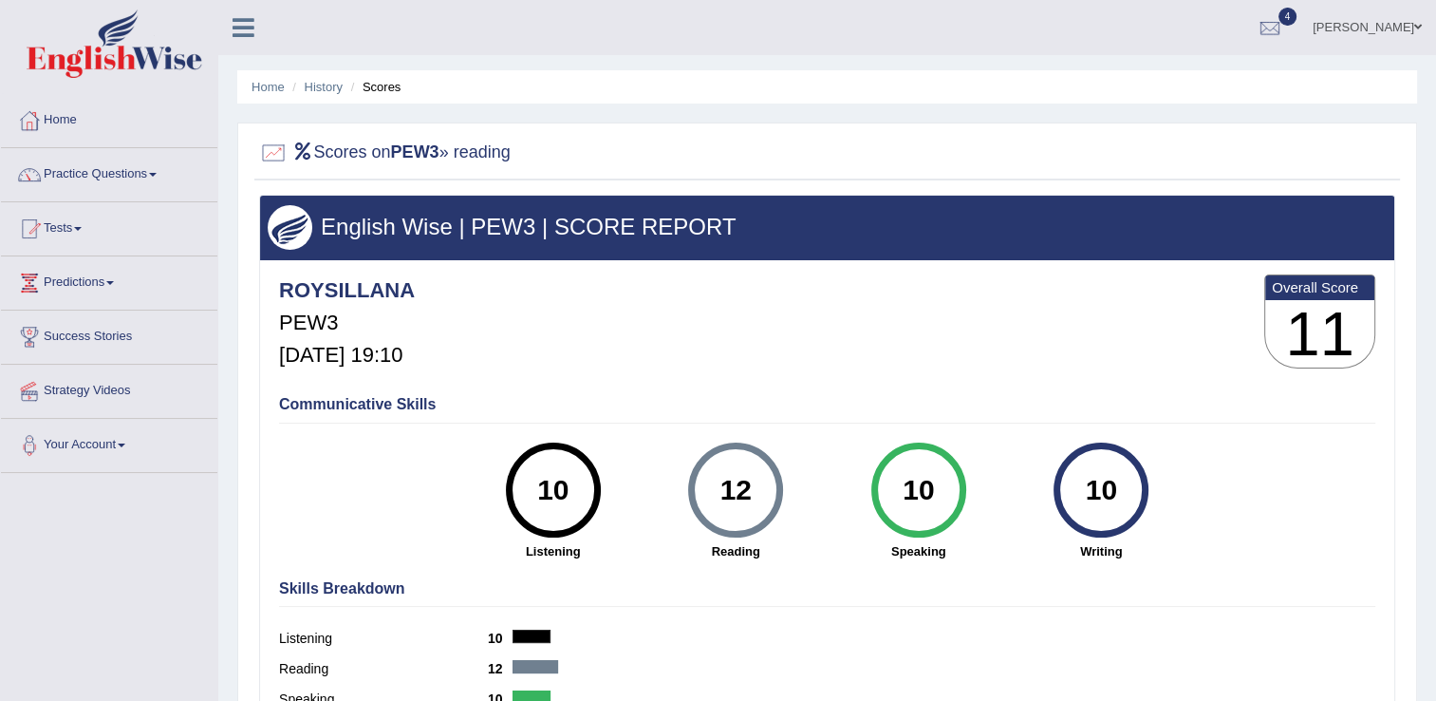
click at [378, 85] on li "Scores" at bounding box center [374, 87] width 55 height 18
click at [322, 82] on link "History" at bounding box center [324, 87] width 38 height 14
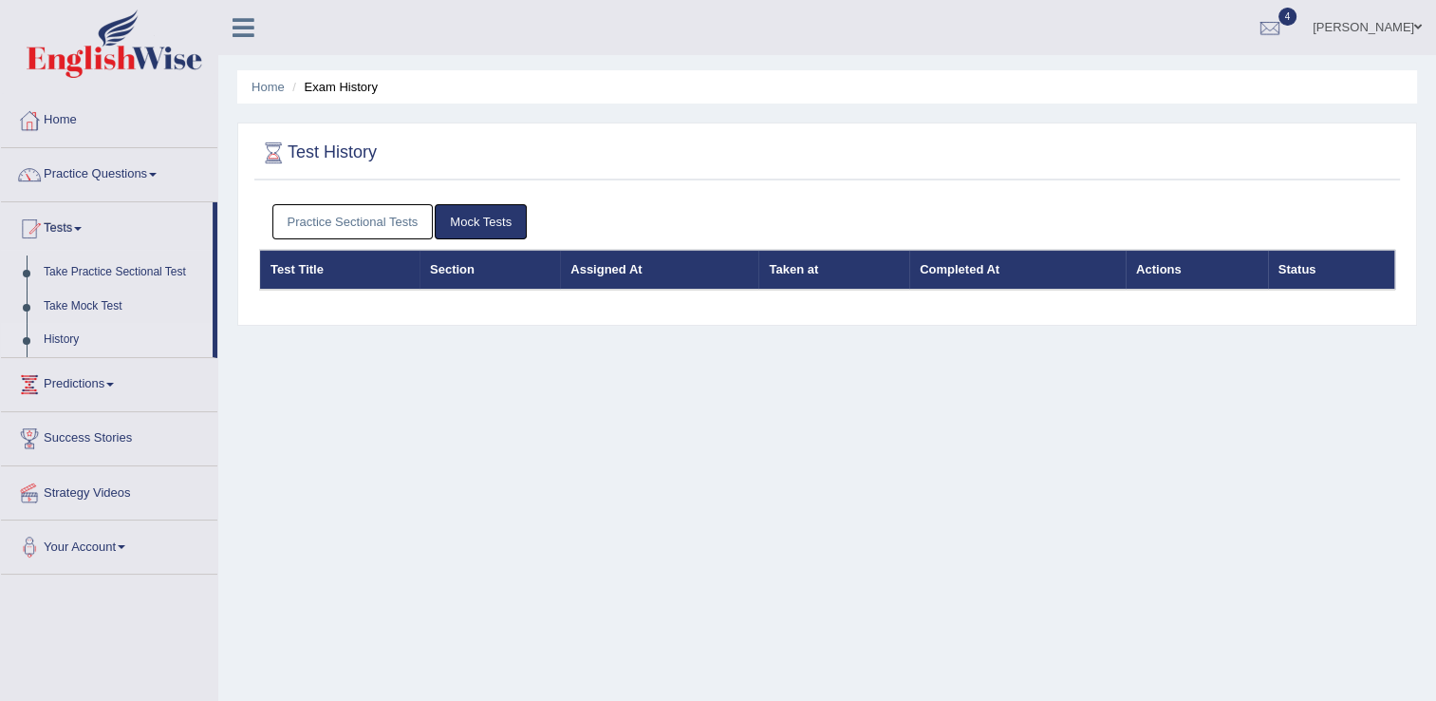
click at [366, 223] on link "Practice Sectional Tests" at bounding box center [352, 221] width 161 height 35
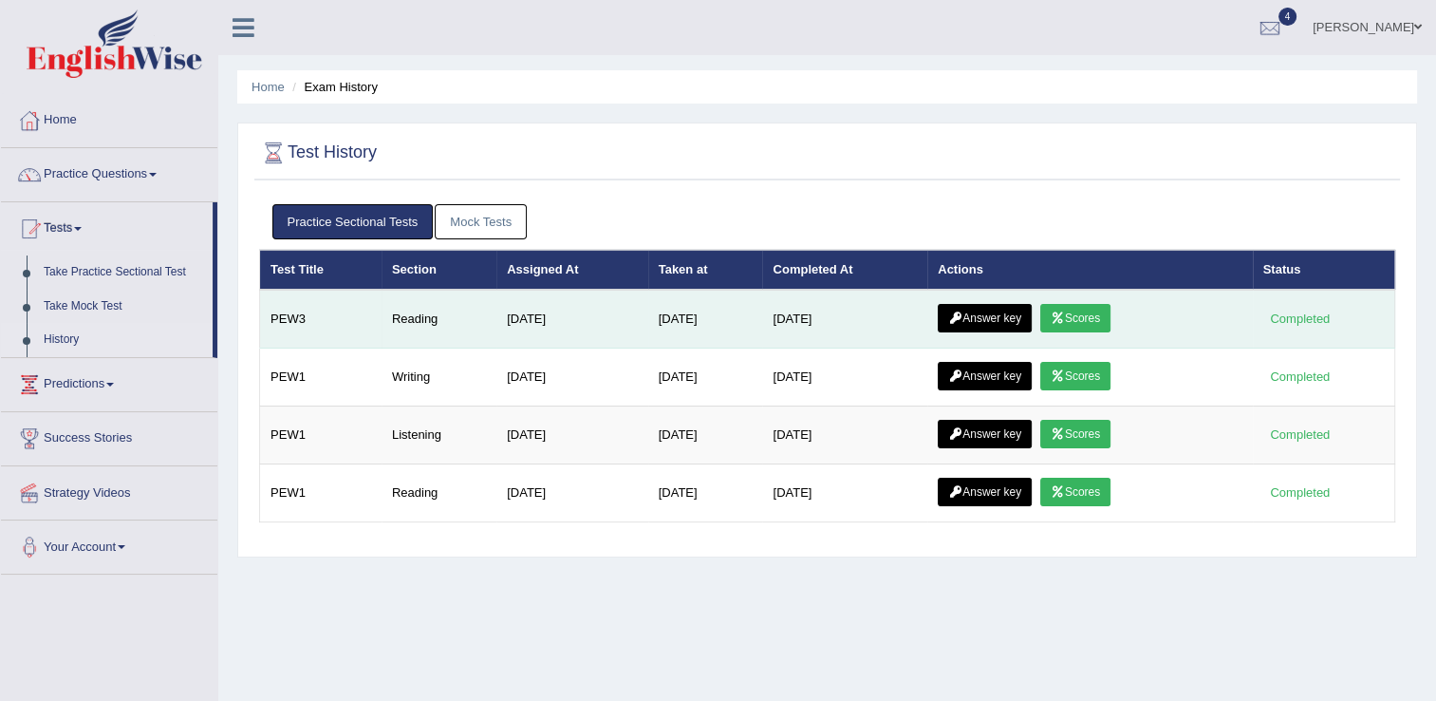
click at [1012, 315] on link "Answer key" at bounding box center [985, 318] width 94 height 28
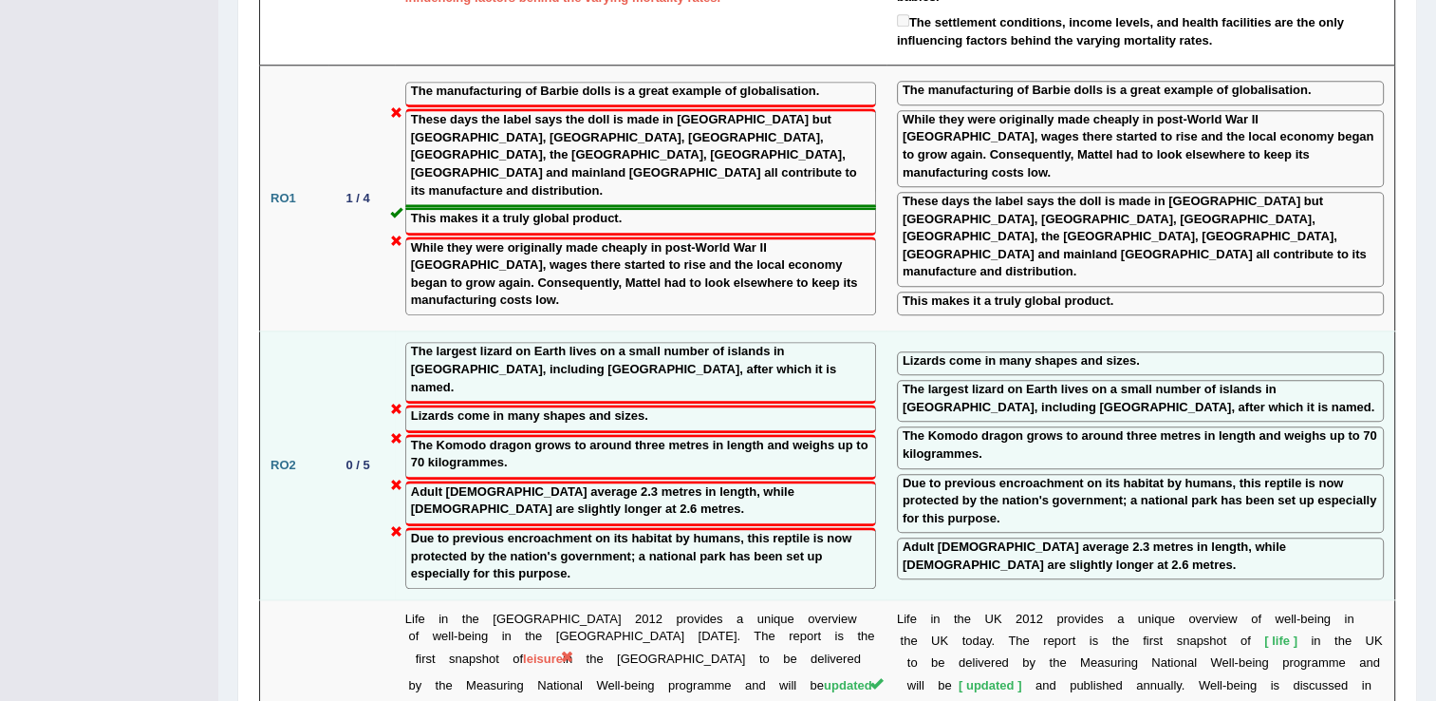
scroll to position [1591, 0]
